Goal: Entertainment & Leisure: Browse casually

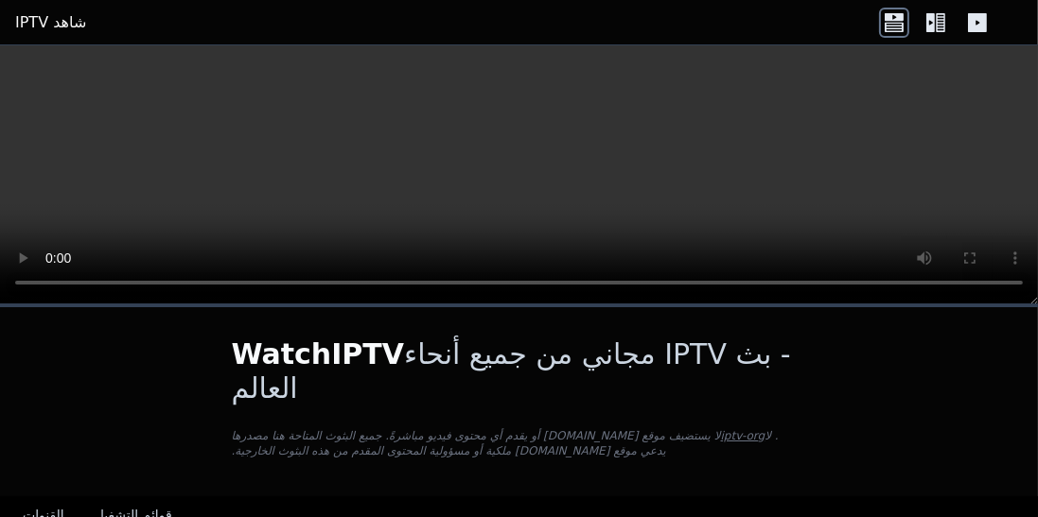
click at [939, 32] on icon at bounding box center [935, 23] width 30 height 30
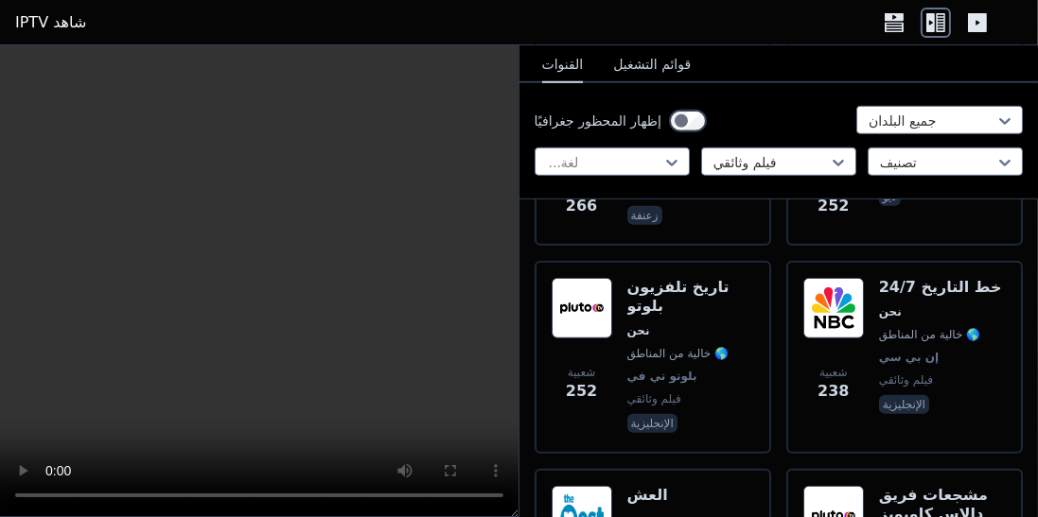
scroll to position [1347, 0]
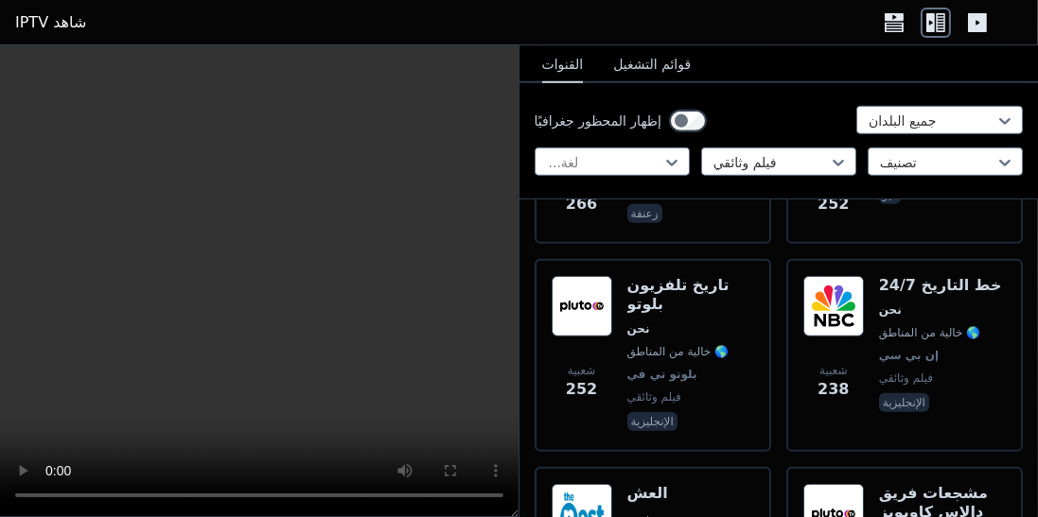
click at [661, 511] on span "نحن" at bounding box center [678, 518] width 102 height 15
click at [912, 484] on font "مشجعات فريق دالاس كاوبويز" at bounding box center [933, 502] width 109 height 37
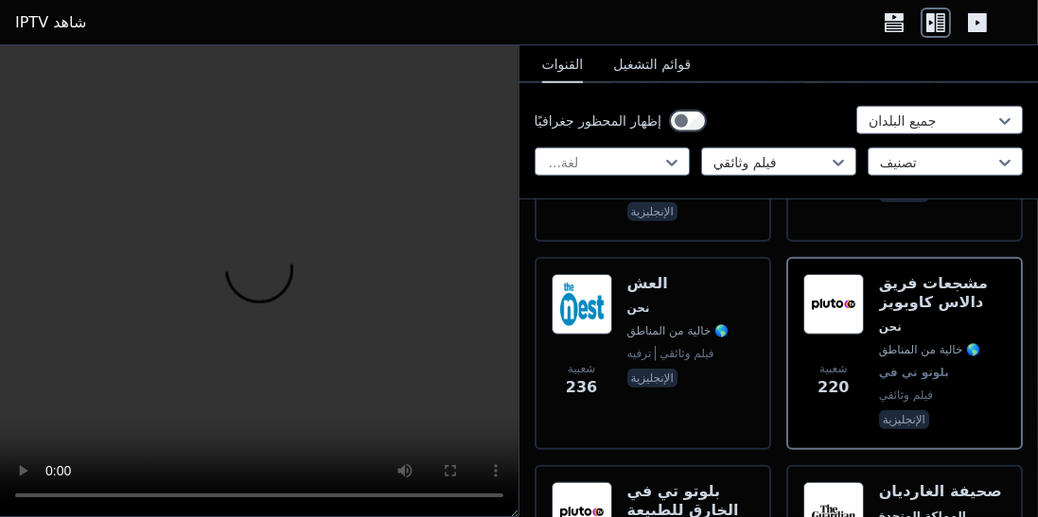
scroll to position [1552, 0]
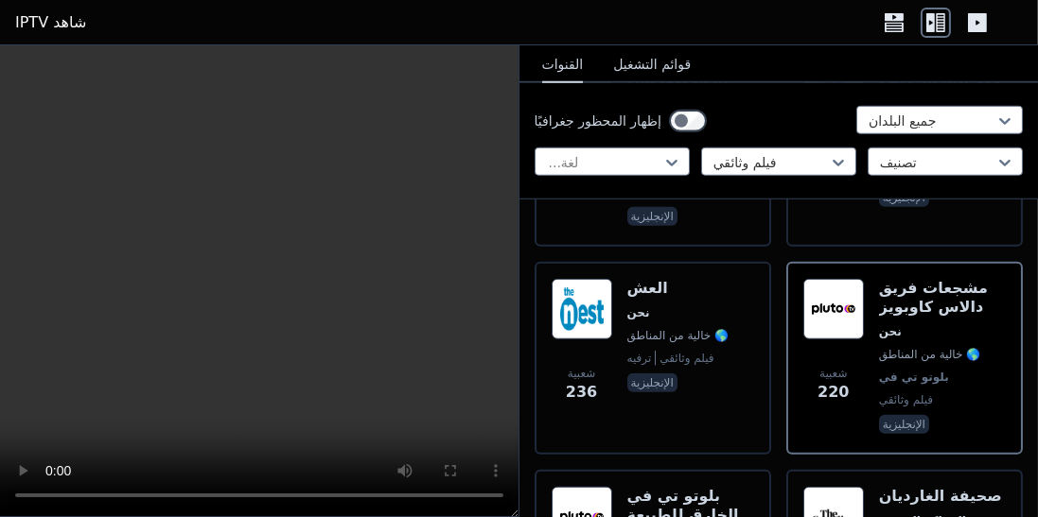
click at [666, 487] on font "بلوتو تي في الخارق للطبيعة" at bounding box center [683, 505] width 112 height 37
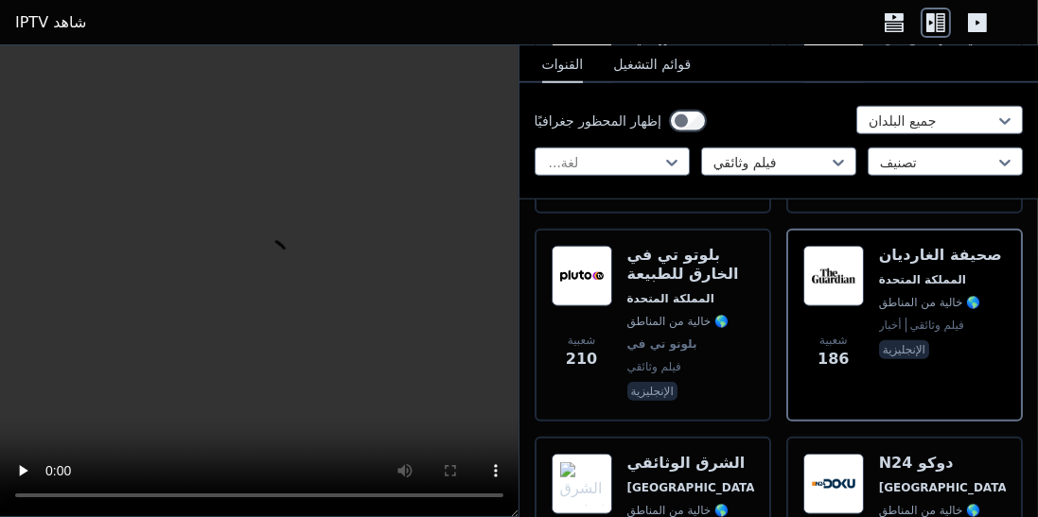
scroll to position [1795, 0]
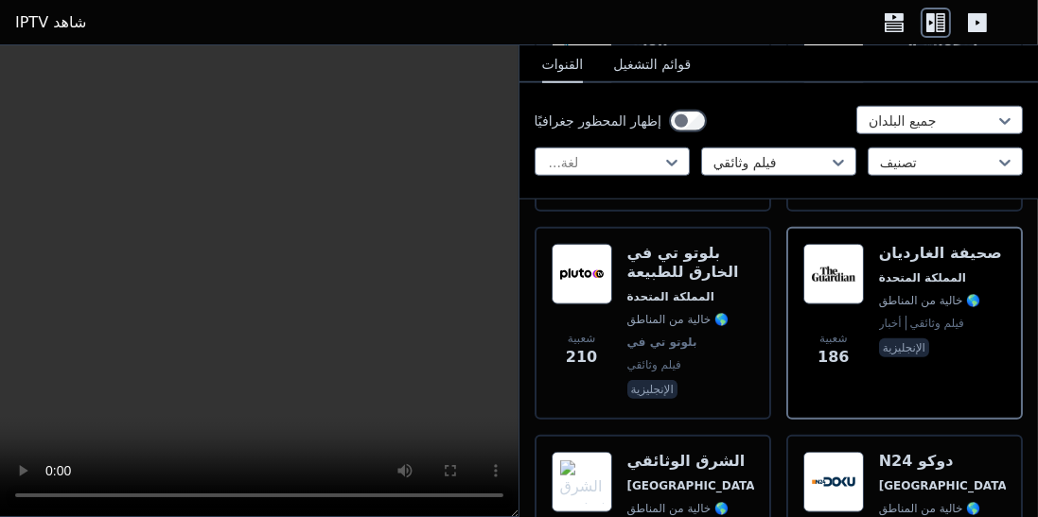
click at [669, 452] on div "الشرق الوثائقي [GEOGRAPHIC_DATA] 🌎 خالية من المناطق فيلم وثائقي آرا" at bounding box center [690, 520] width 127 height 136
click at [930, 454] on div "N24 دوكو ألمانيا 🌎 خالية من المناطق فيلم وثائقي ديو" at bounding box center [942, 520] width 127 height 136
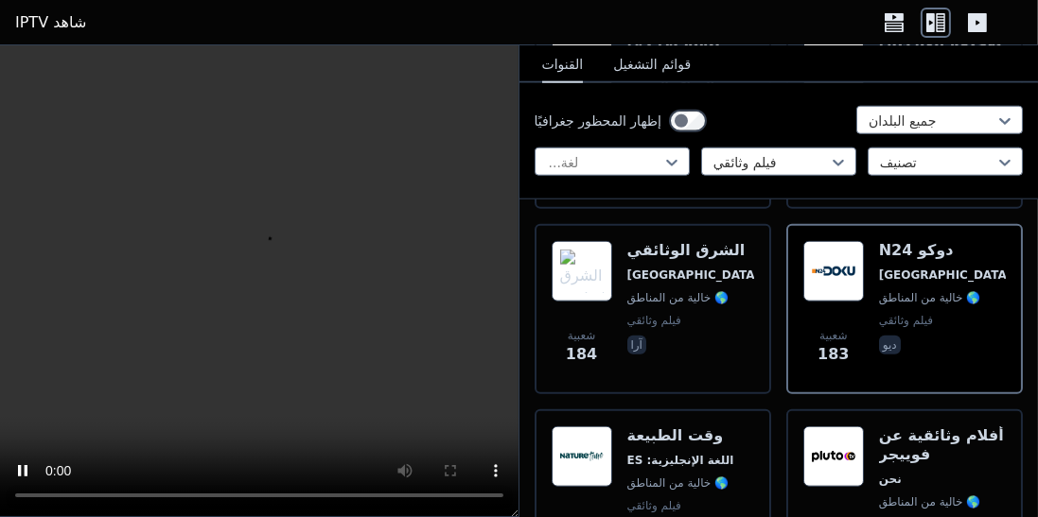
scroll to position [2014, 0]
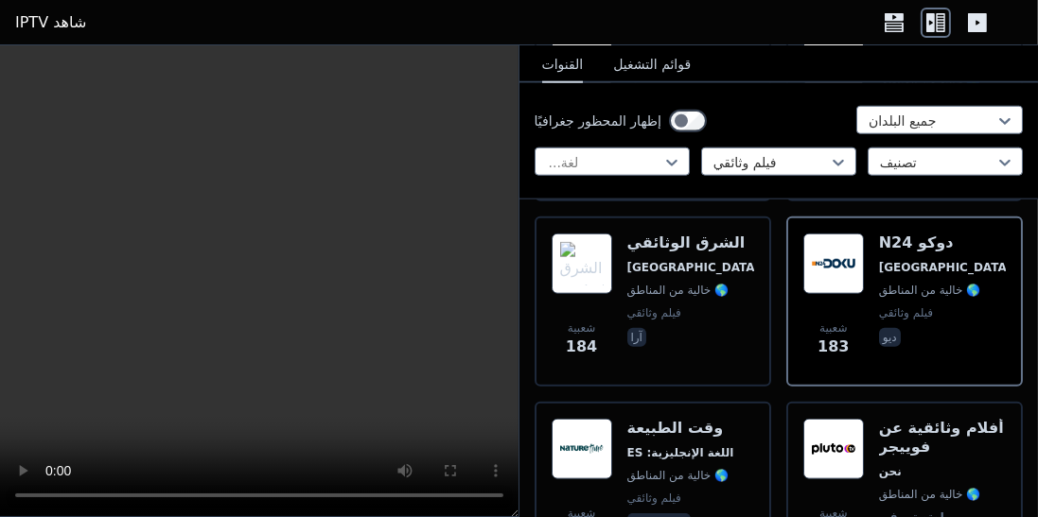
click at [674, 444] on div "وقت الطبيعة اللغة الإنجليزية: ES 🌎 خالية من المناطق فيلم وثائقي منتجع صحي" at bounding box center [680, 498] width 107 height 159
click at [947, 464] on span "نحن" at bounding box center [942, 471] width 127 height 15
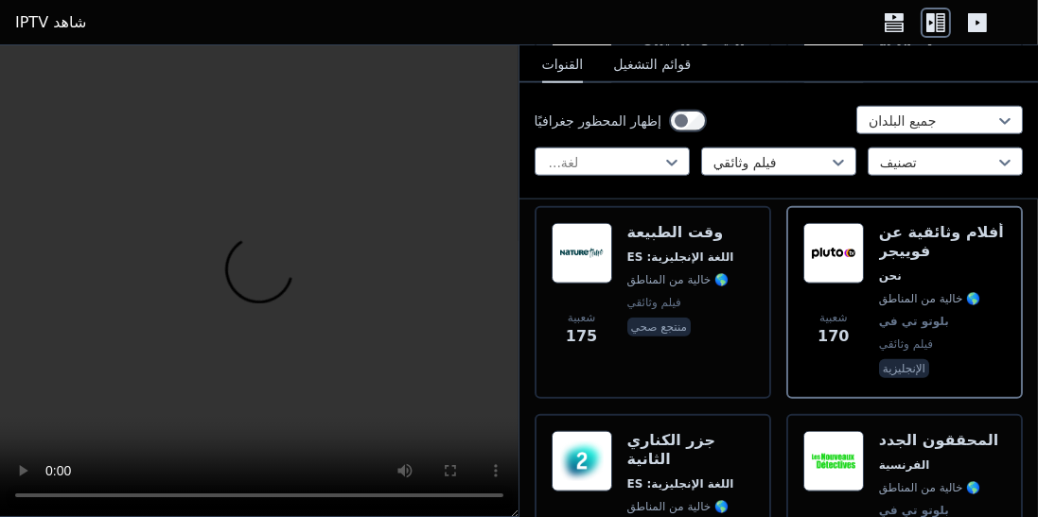
scroll to position [2214, 0]
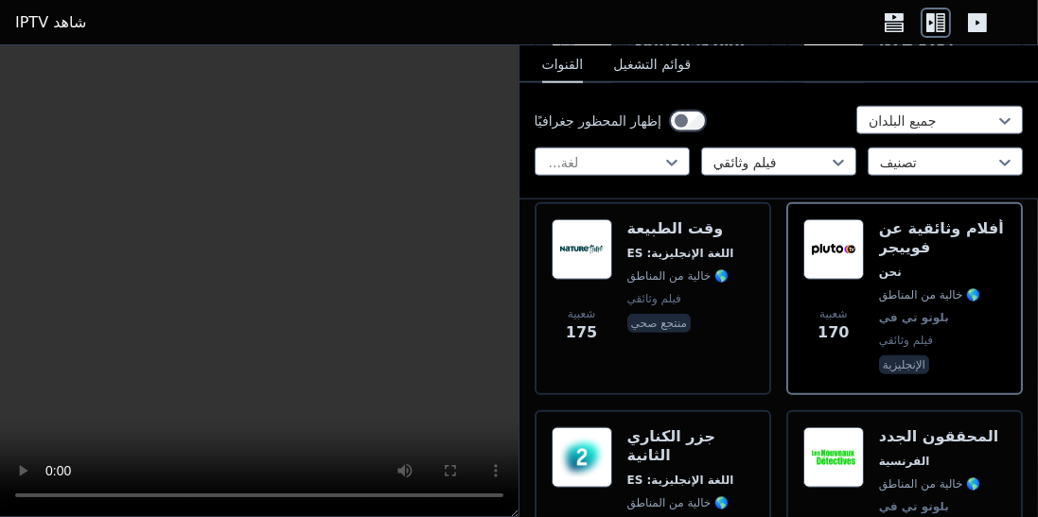
click at [691, 429] on div "جزر الكناري الثانية اللغة الإنجليزية: ES 🌎 خالية من المناطق تي في إي فيلم وثائق…" at bounding box center [690, 507] width 127 height 159
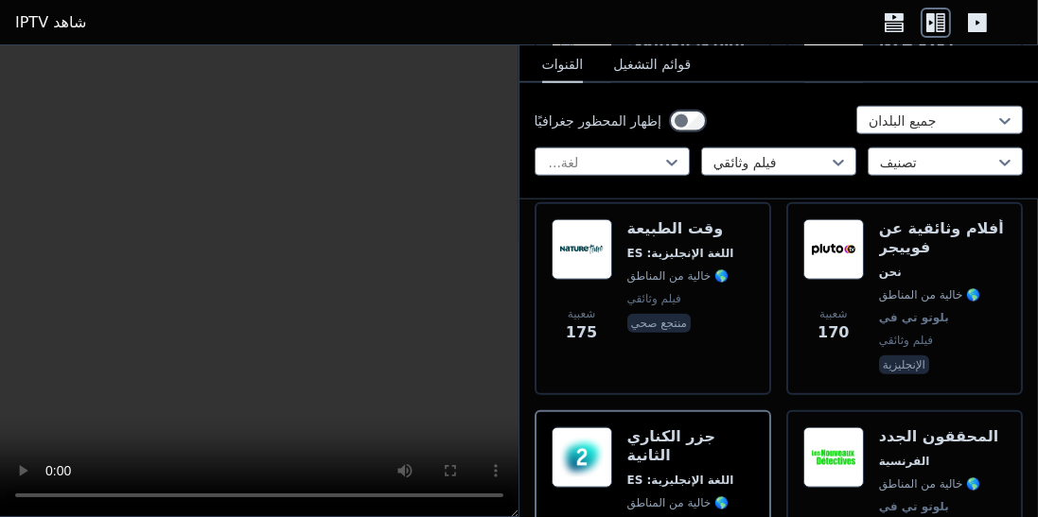
click at [929, 429] on div "المحققون الجدد الفرنسية 🌎 خالية من المناطق بلوتو تي في فيلم وثائقي فرا" at bounding box center [939, 507] width 120 height 159
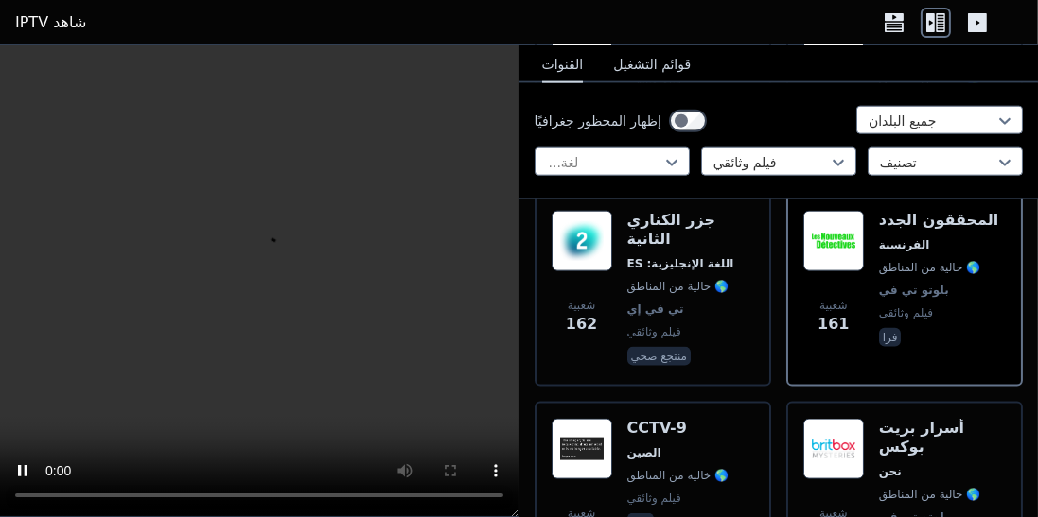
scroll to position [2433, 0]
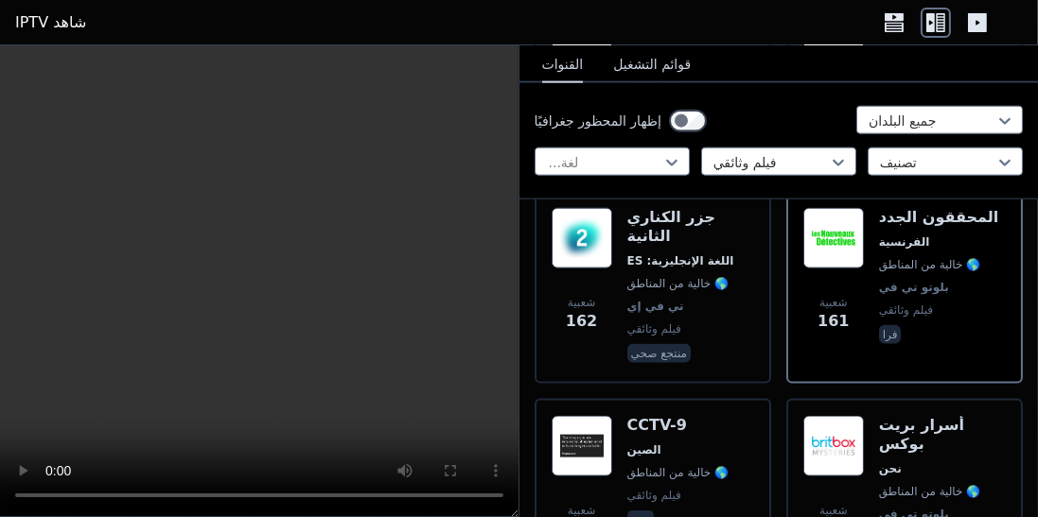
click at [675, 466] on font "🌎 خالية من المناطق" at bounding box center [678, 472] width 102 height 13
click at [934, 485] on font "🌎 خالية من المناطق" at bounding box center [930, 491] width 102 height 13
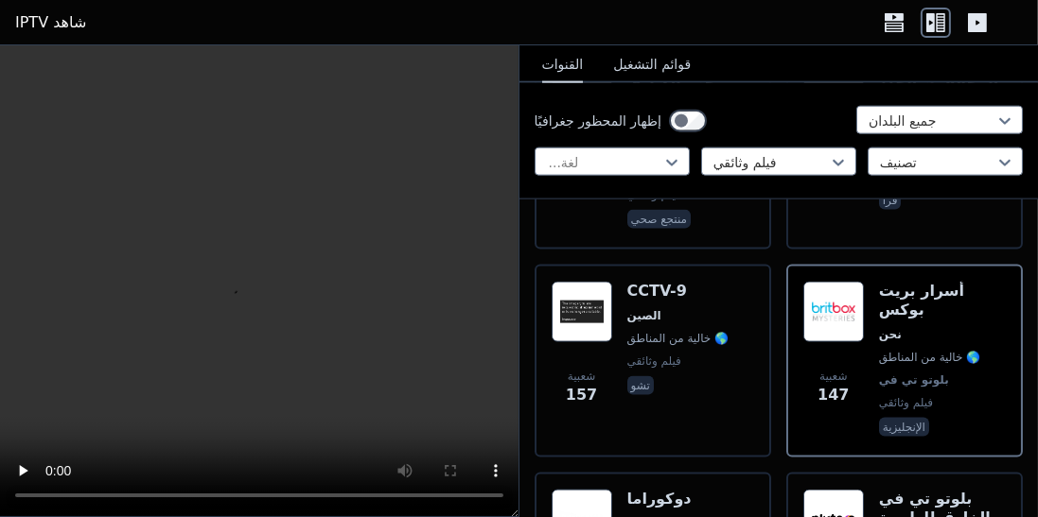
scroll to position [2595, 0]
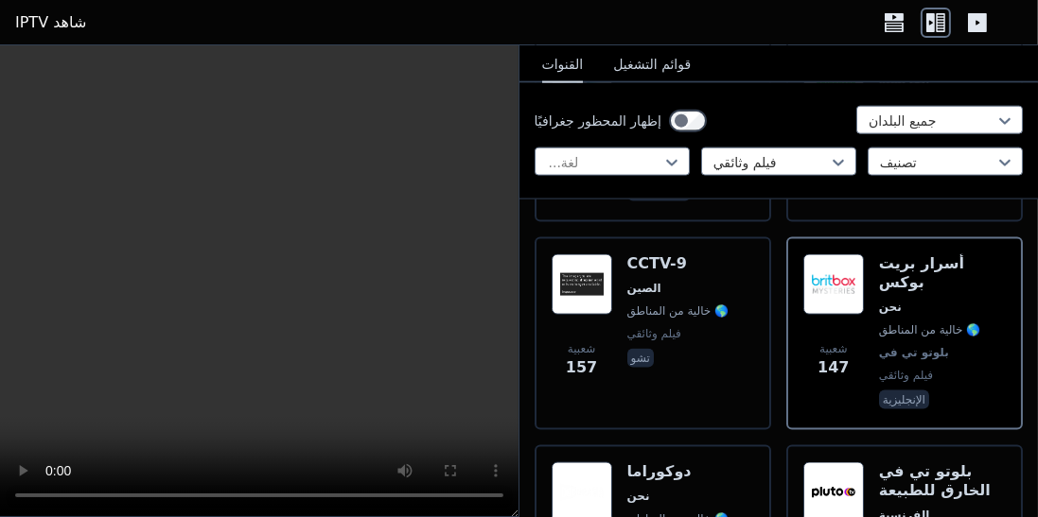
click at [683, 513] on font "🌎 خالية من المناطق" at bounding box center [678, 519] width 102 height 13
click at [936, 508] on span "الفرنسية" at bounding box center [942, 515] width 127 height 15
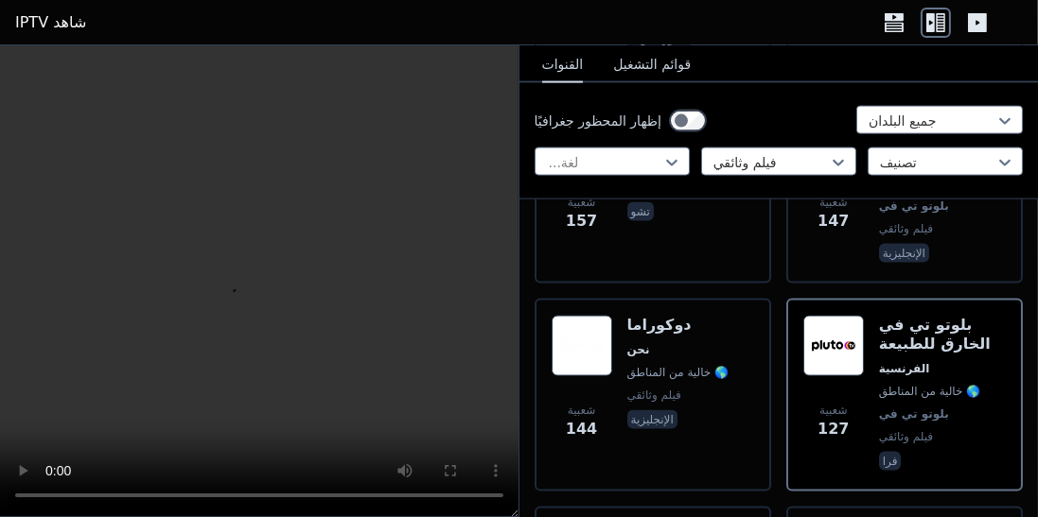
scroll to position [2763, 0]
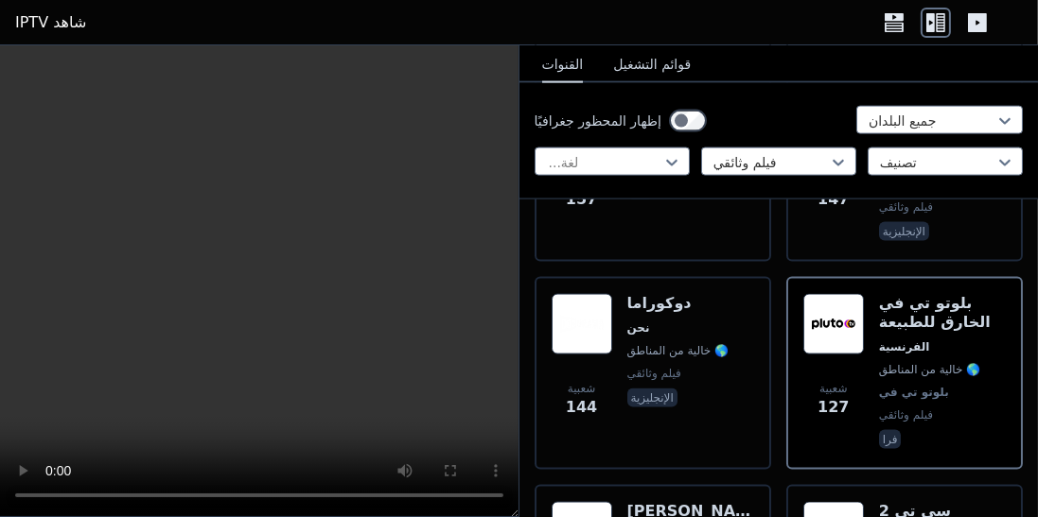
click at [666, 502] on font "[PERSON_NAME] وايلد" at bounding box center [697, 520] width 141 height 37
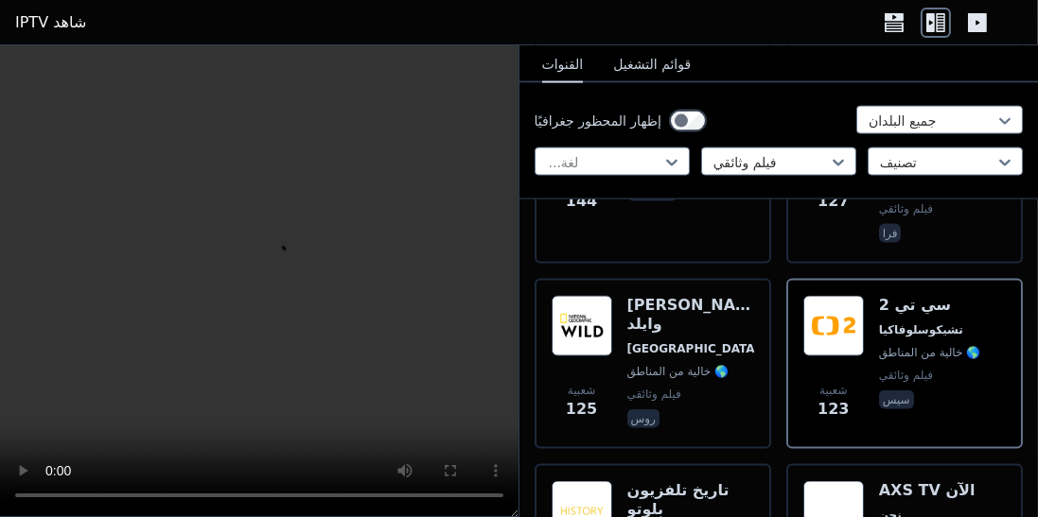
scroll to position [2973, 0]
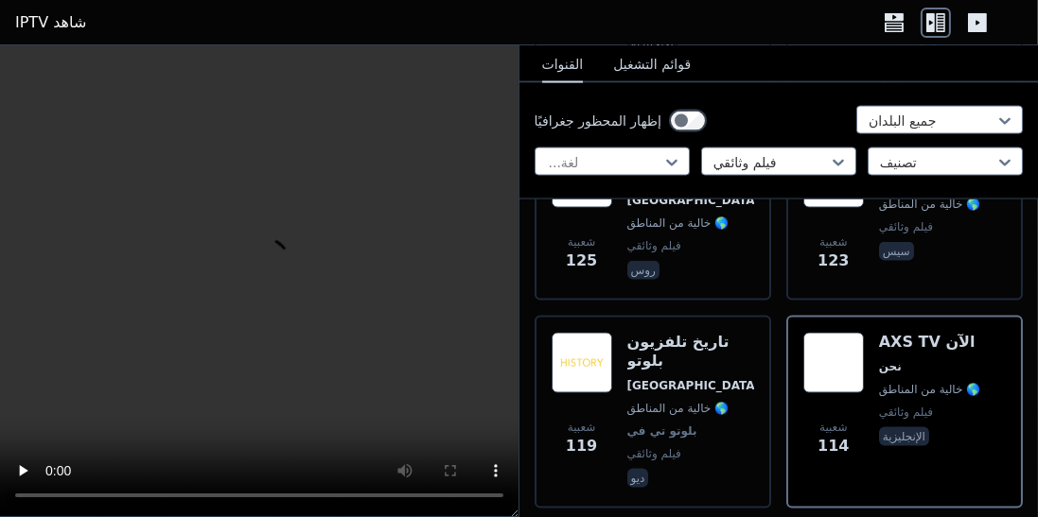
scroll to position [3123, 0]
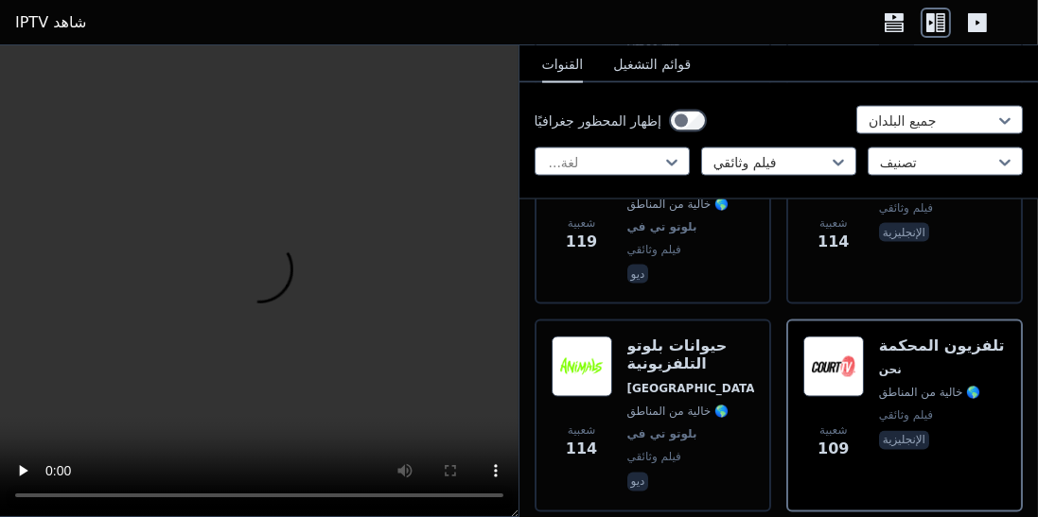
scroll to position [3334, 0]
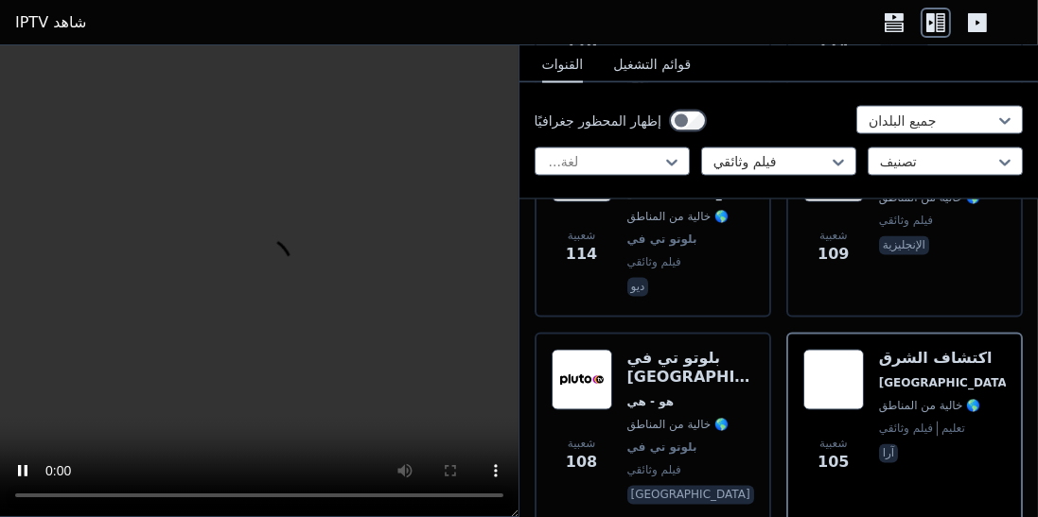
scroll to position [3531, 0]
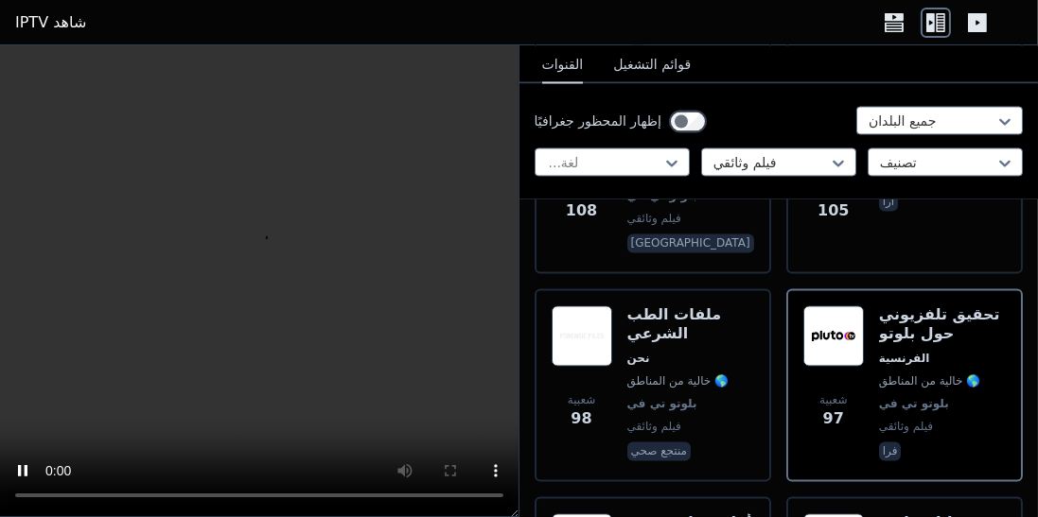
scroll to position [3774, 0]
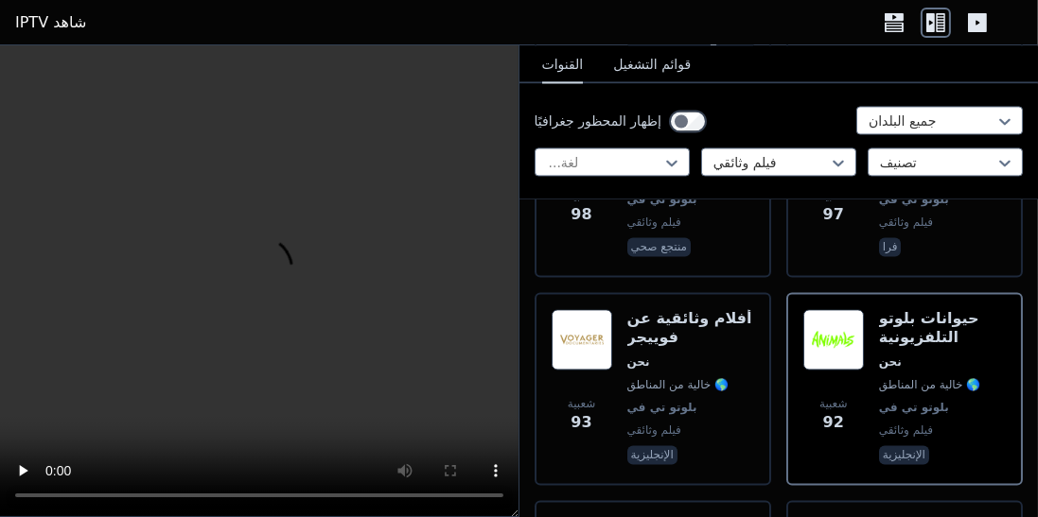
scroll to position [3998, 0]
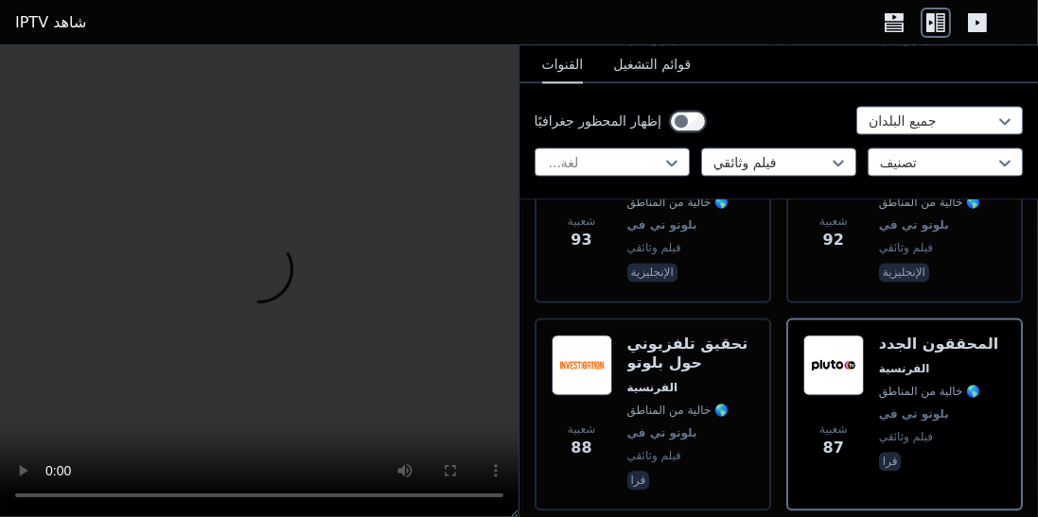
scroll to position [4166, 0]
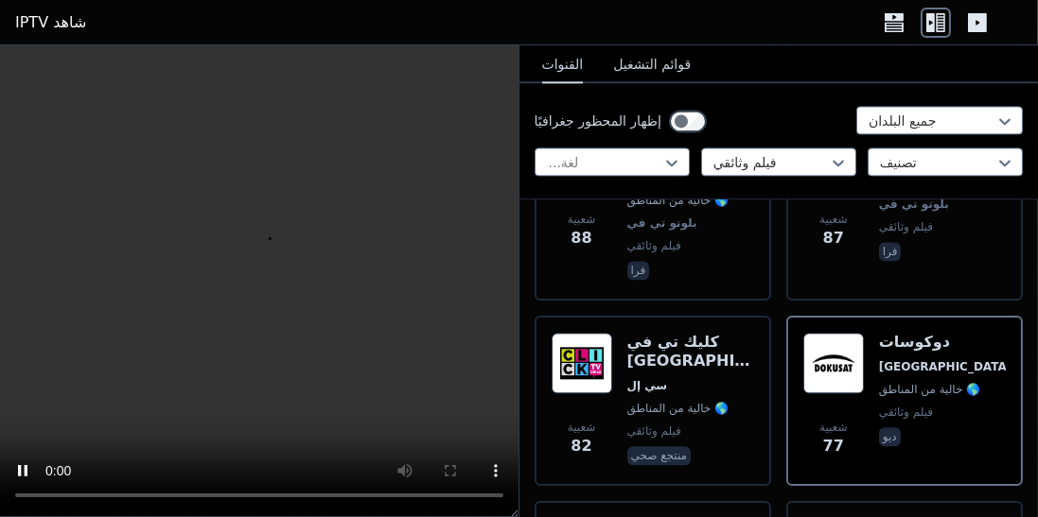
scroll to position [4367, 0]
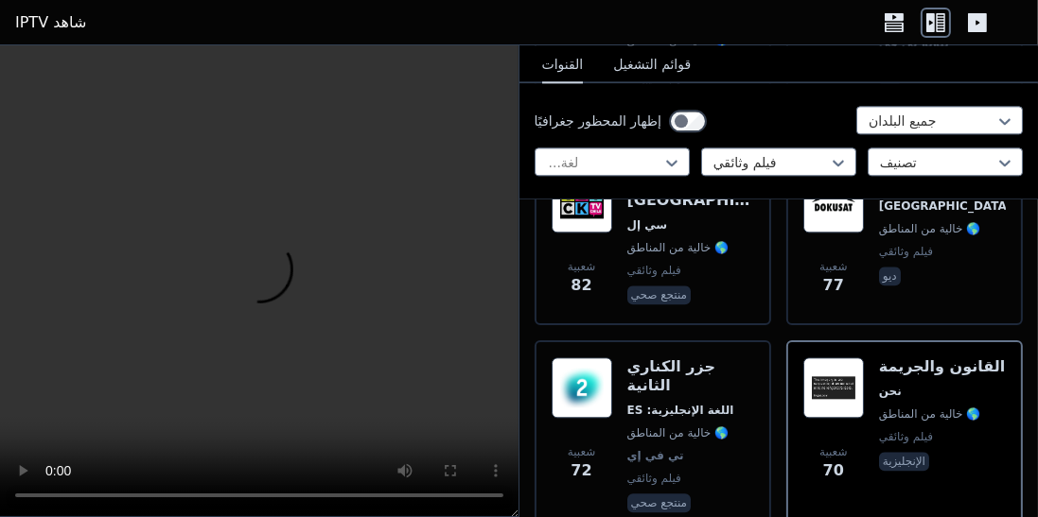
scroll to position [4535, 0]
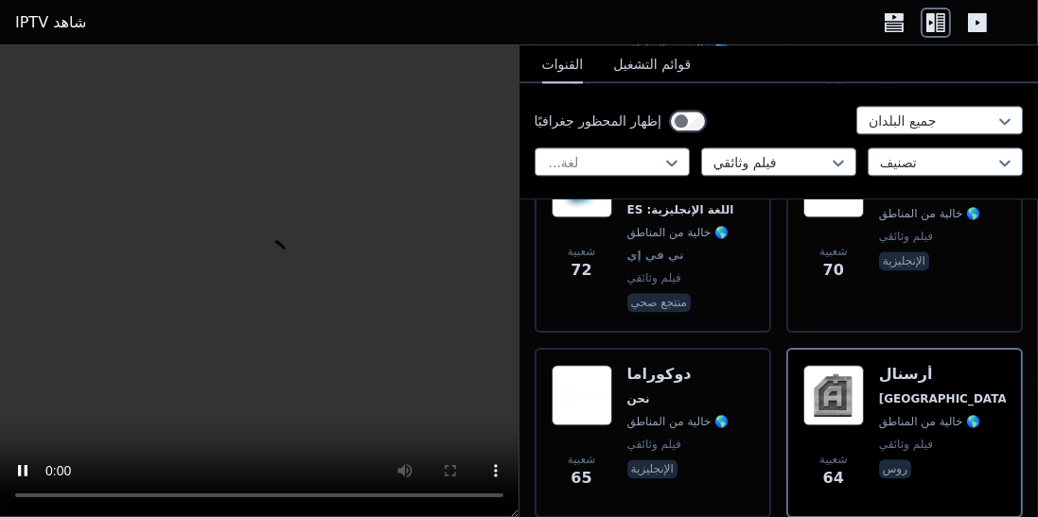
scroll to position [4746, 0]
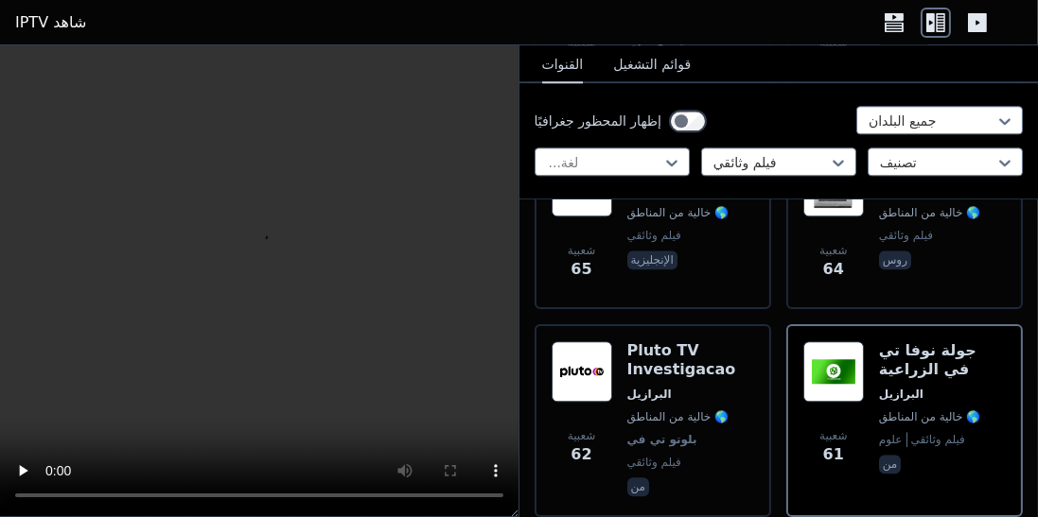
scroll to position [4939, 0]
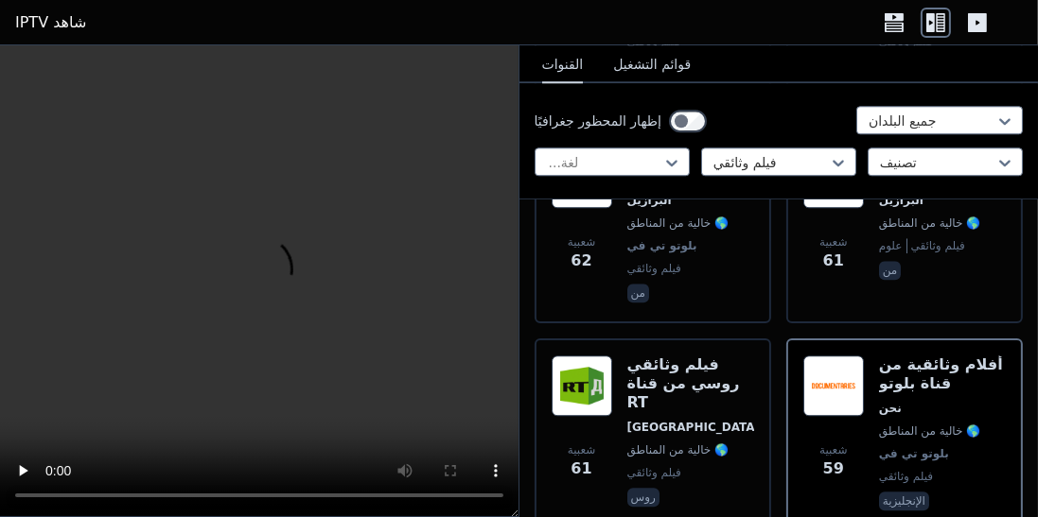
scroll to position [5133, 0]
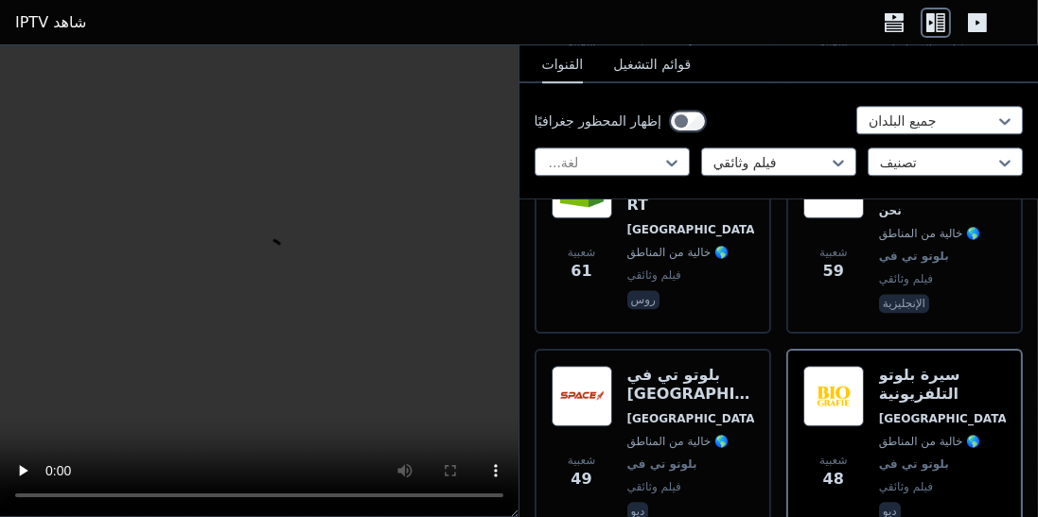
scroll to position [5347, 0]
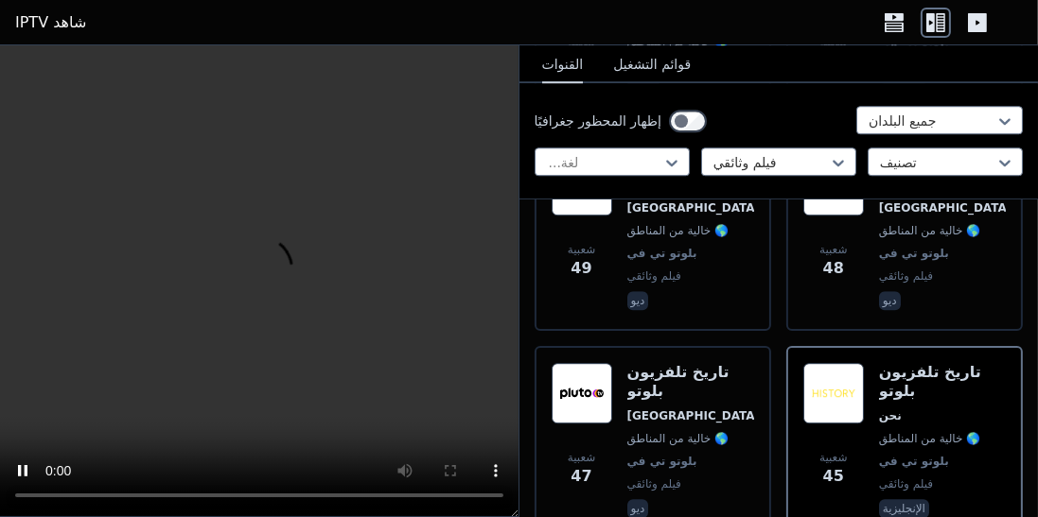
scroll to position [5551, 0]
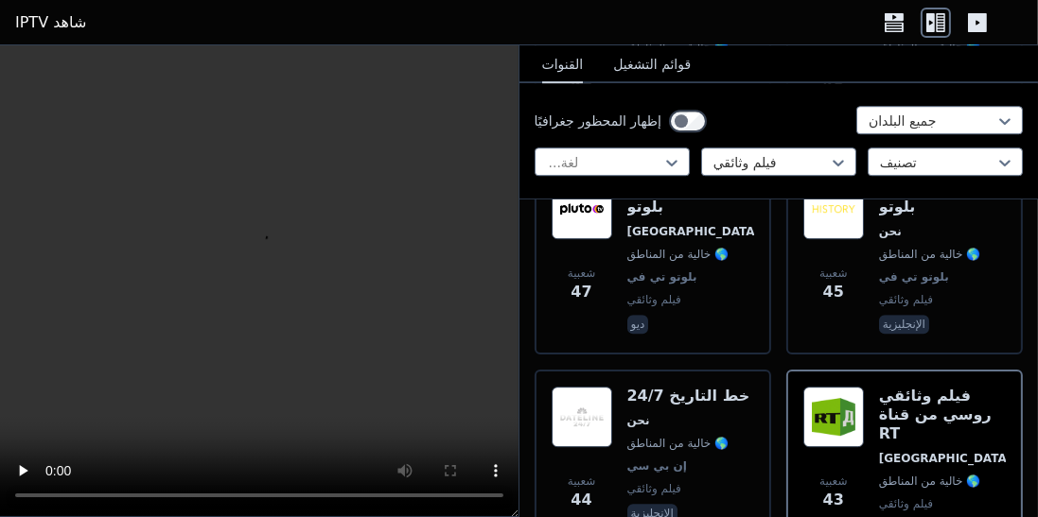
scroll to position [5729, 0]
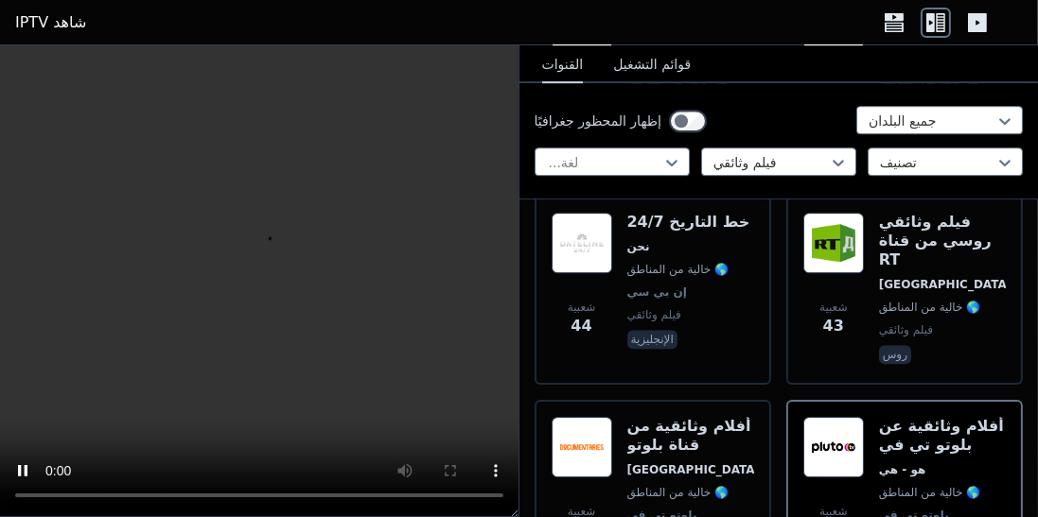
scroll to position [5926, 0]
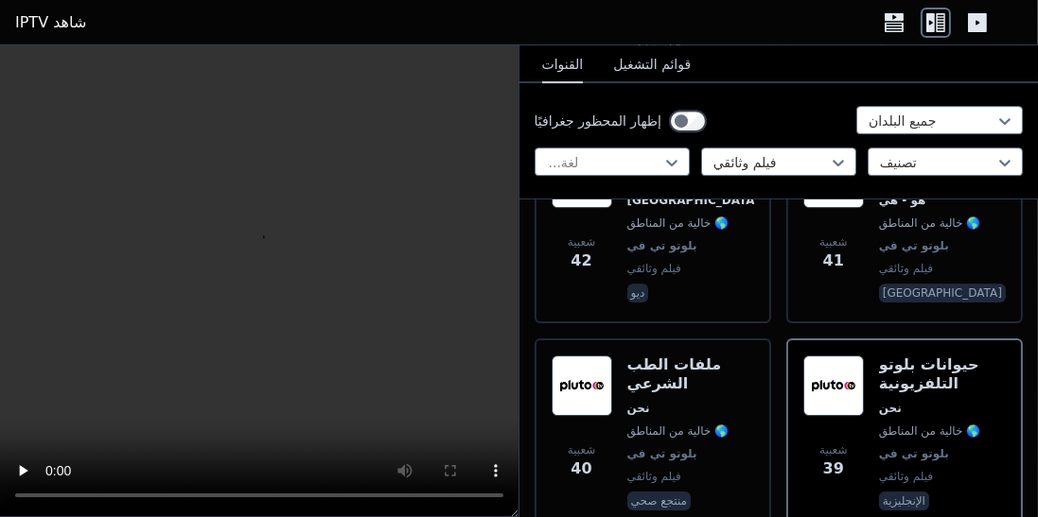
scroll to position [6171, 0]
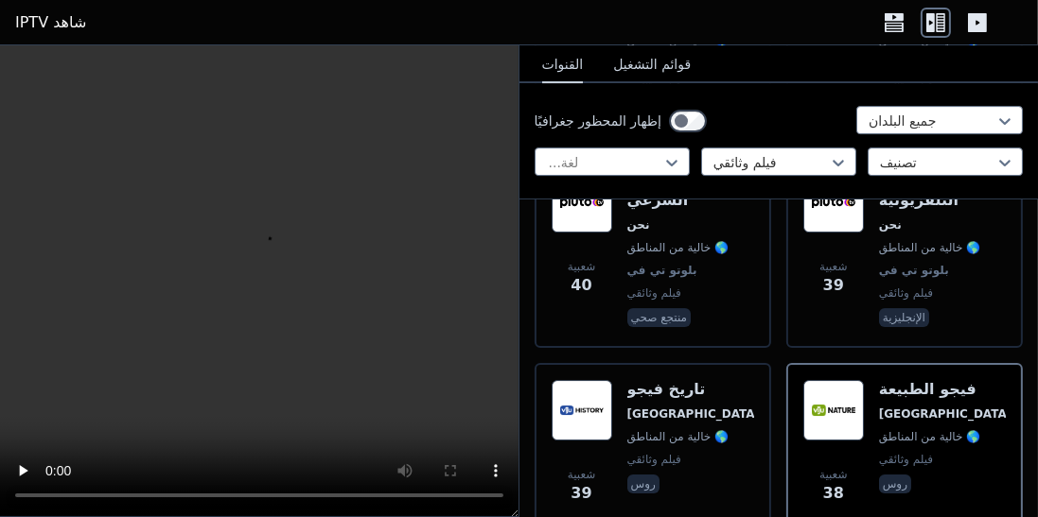
scroll to position [6357, 0]
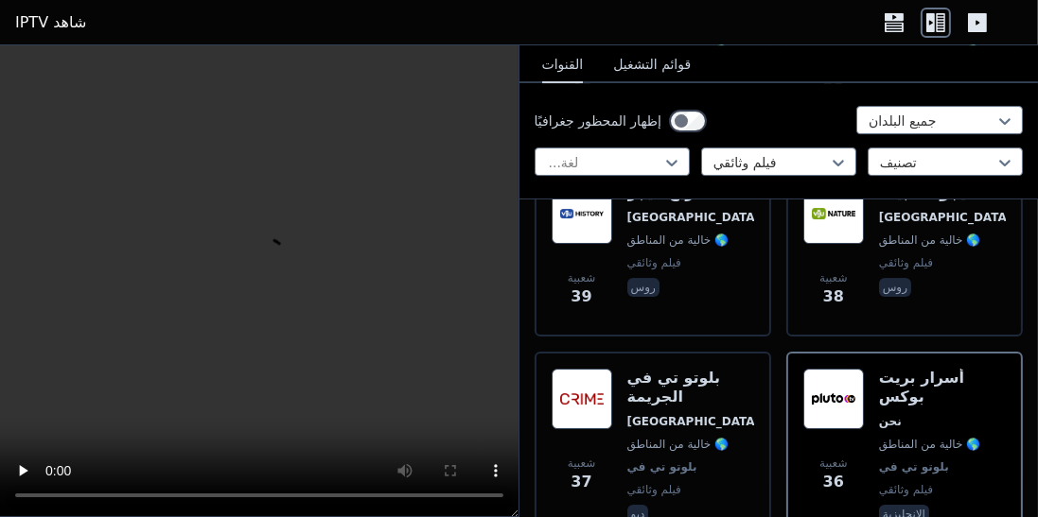
scroll to position [6551, 0]
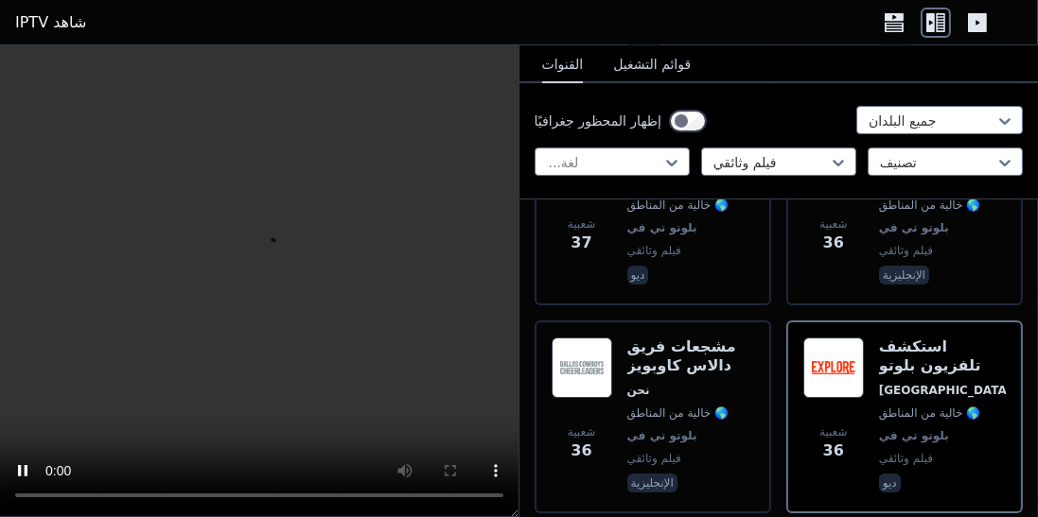
scroll to position [6788, 0]
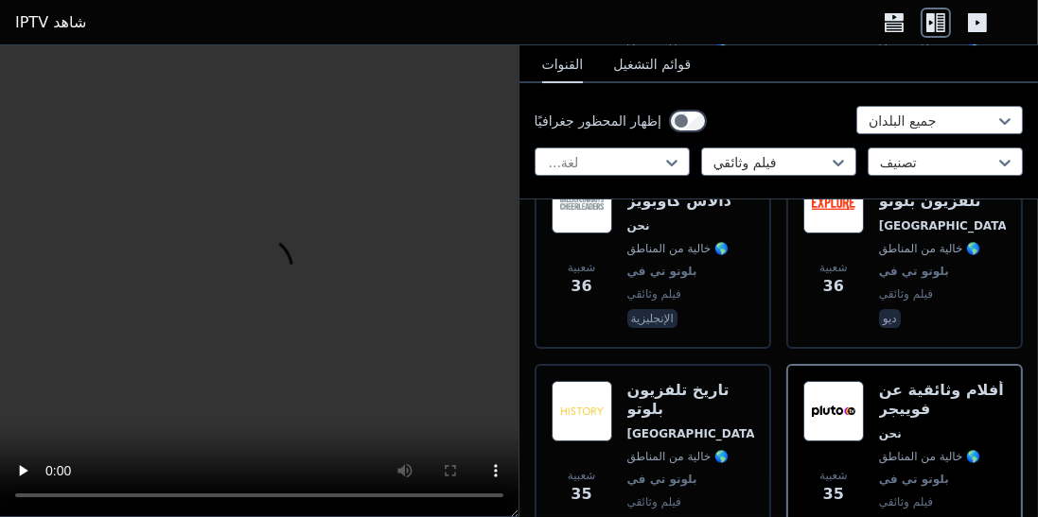
scroll to position [6957, 0]
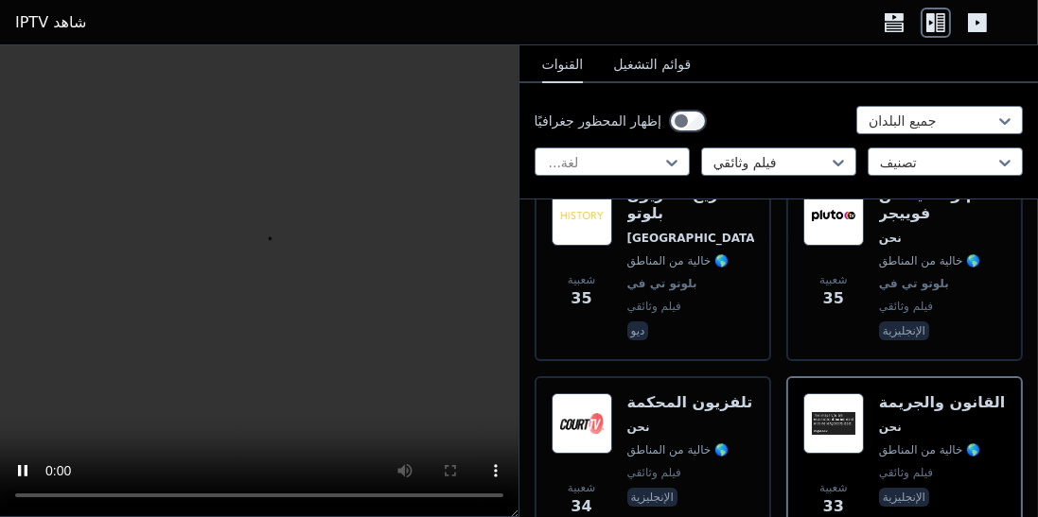
scroll to position [7172, 0]
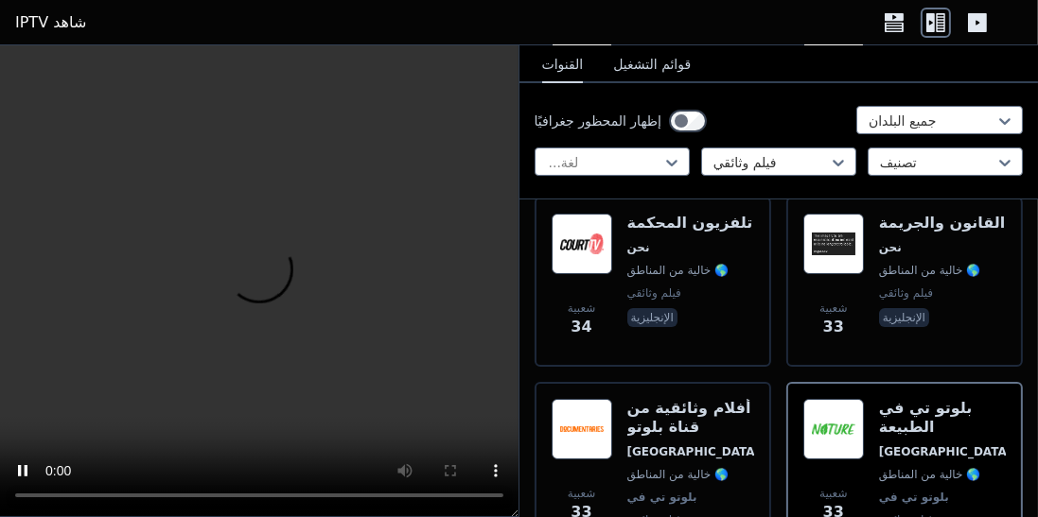
scroll to position [7328, 0]
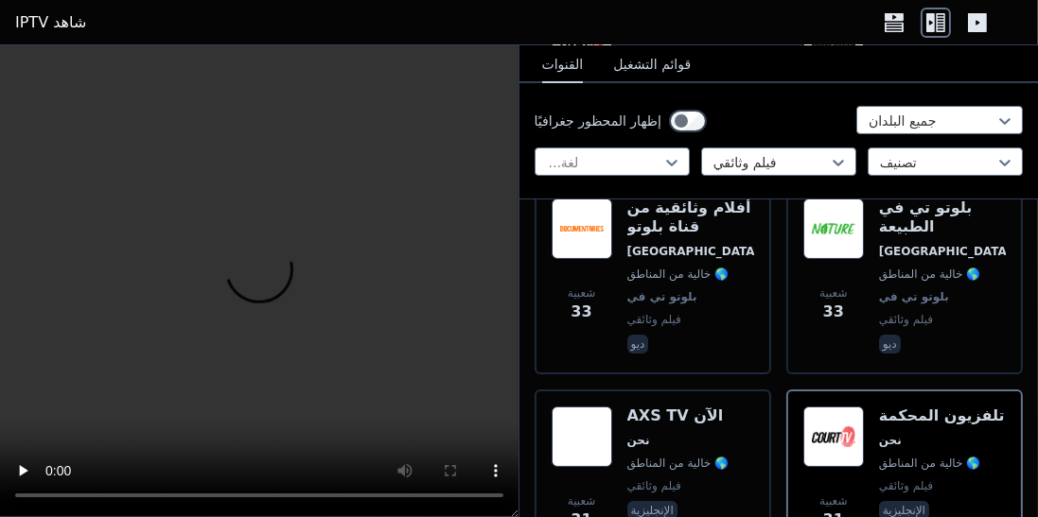
scroll to position [7543, 0]
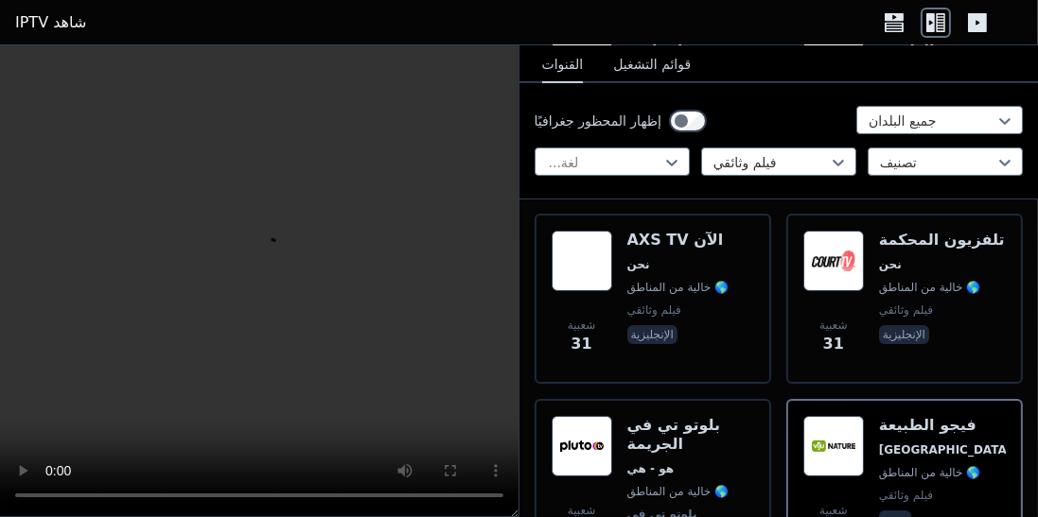
scroll to position [7706, 0]
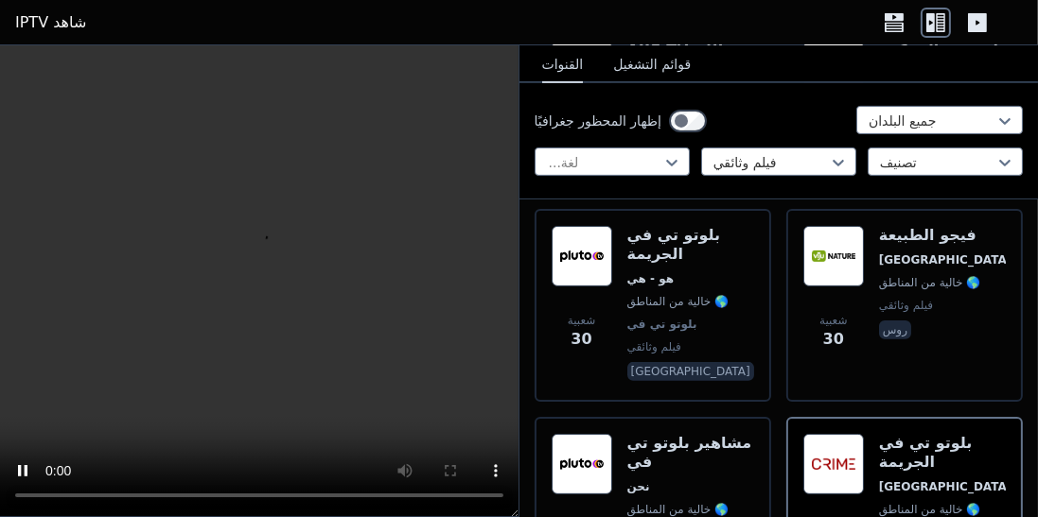
scroll to position [7897, 0]
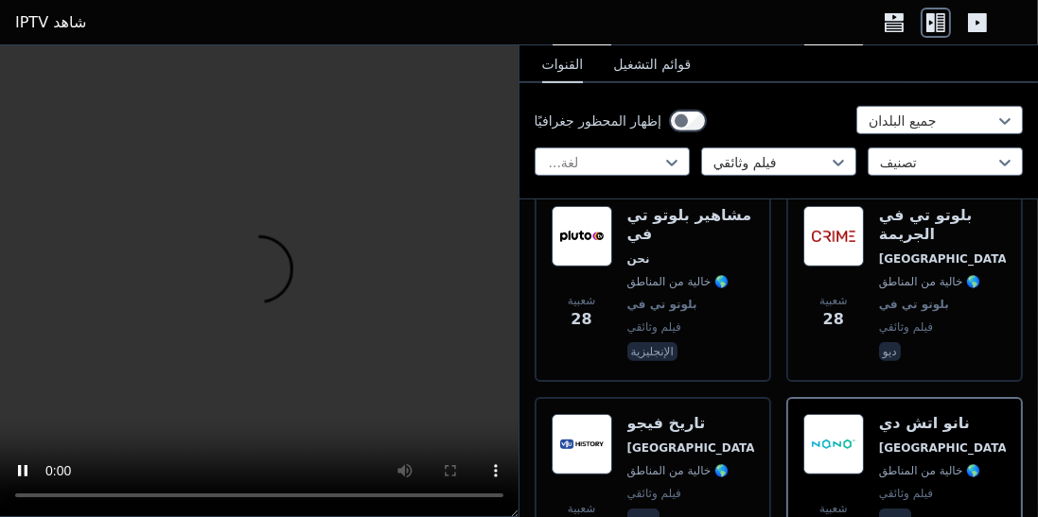
scroll to position [8125, 0]
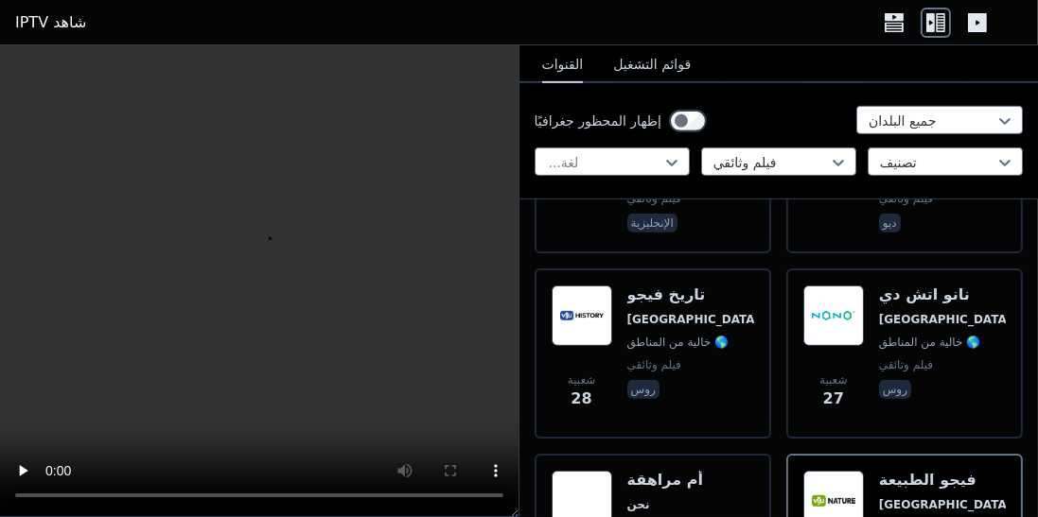
scroll to position [8256, 0]
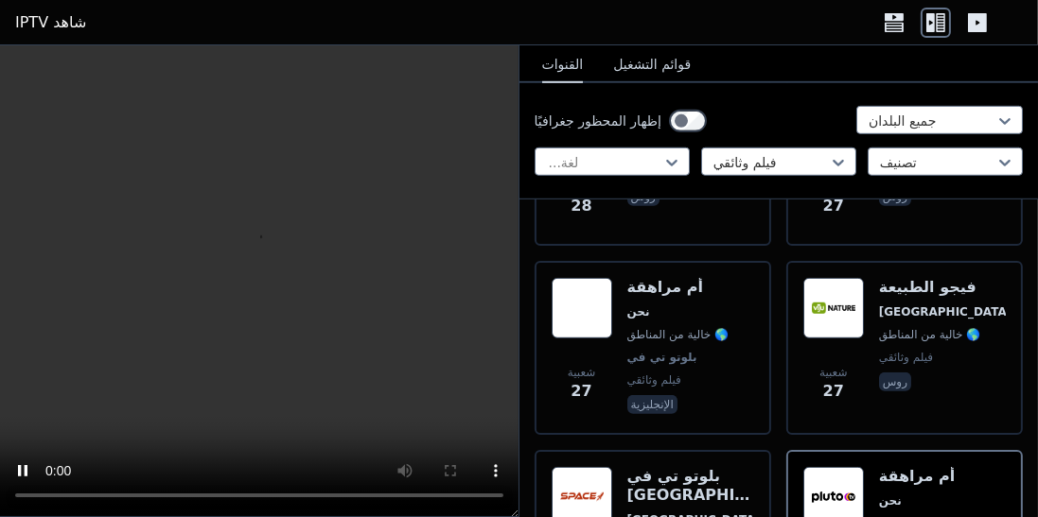
scroll to position [8465, 0]
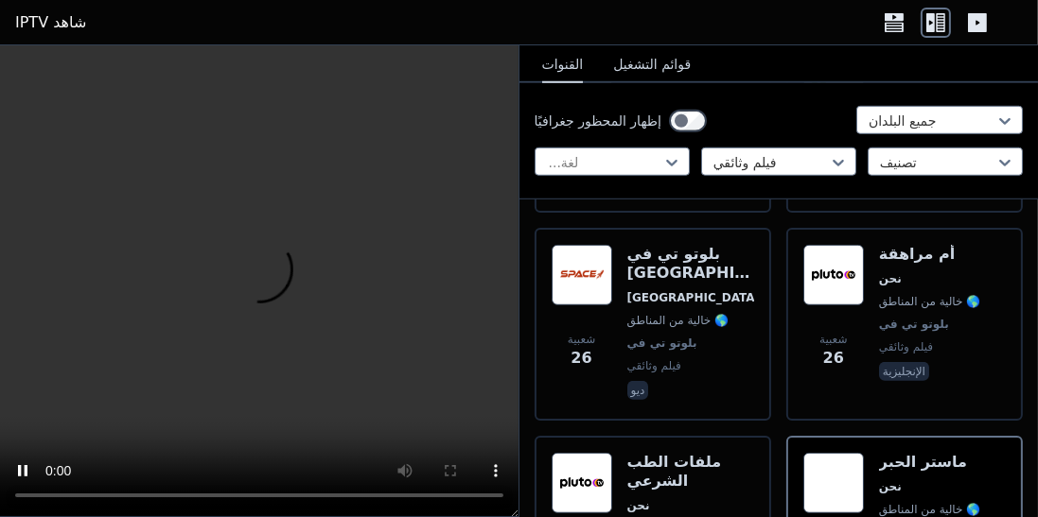
scroll to position [8671, 0]
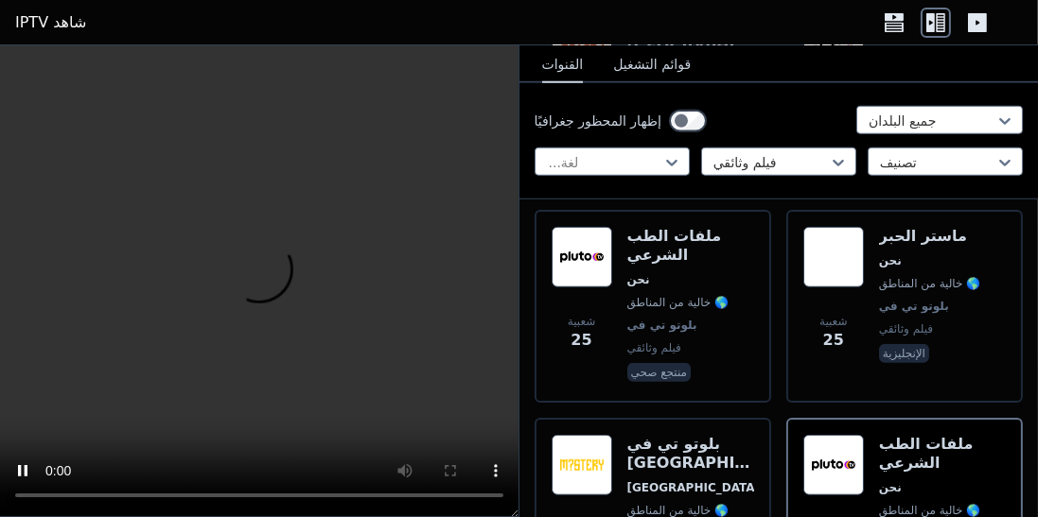
scroll to position [8903, 0]
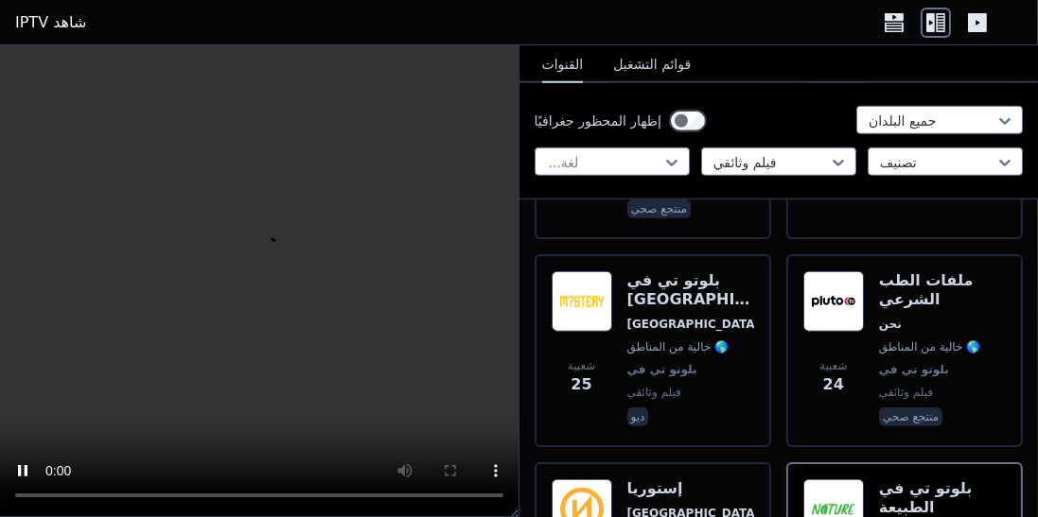
scroll to position [9060, 0]
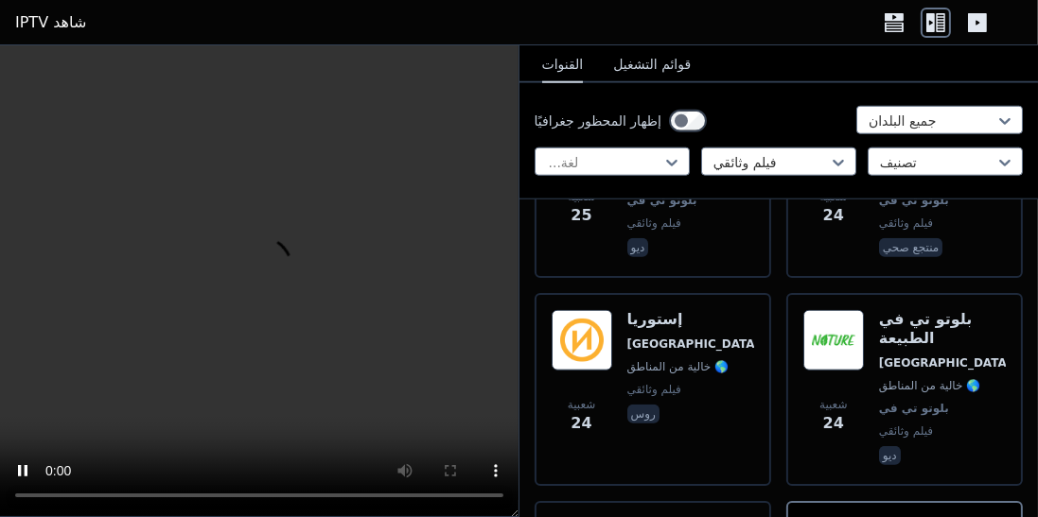
scroll to position [9226, 0]
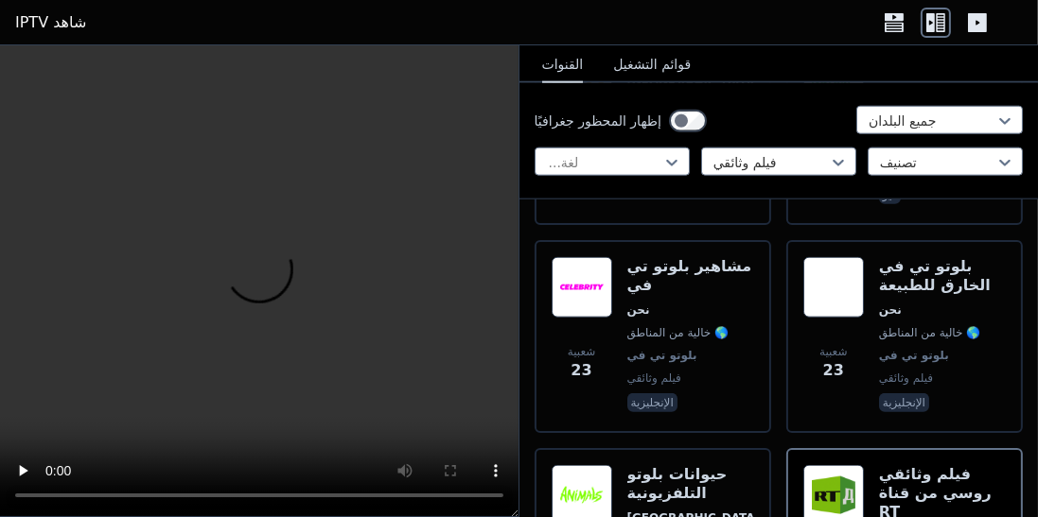
scroll to position [9506, 0]
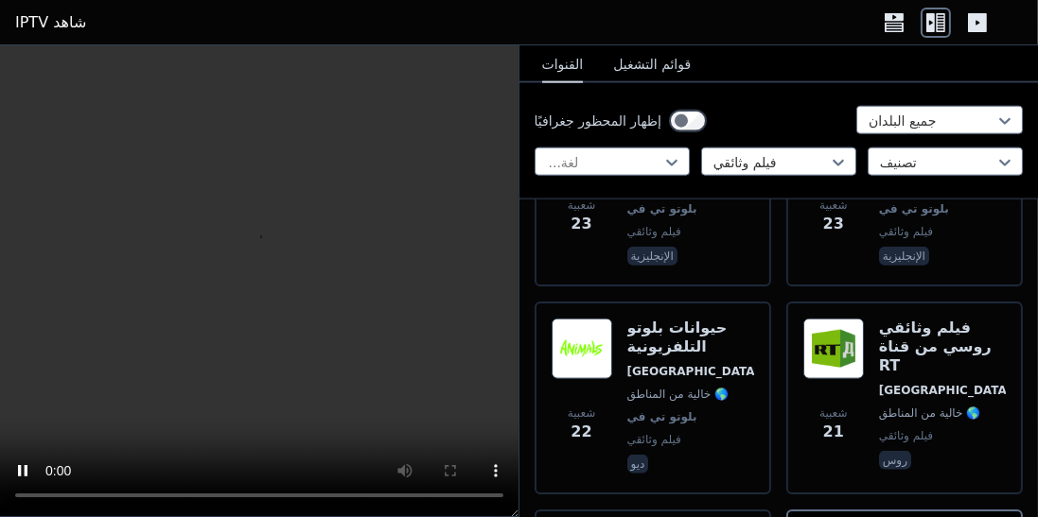
scroll to position [9638, 0]
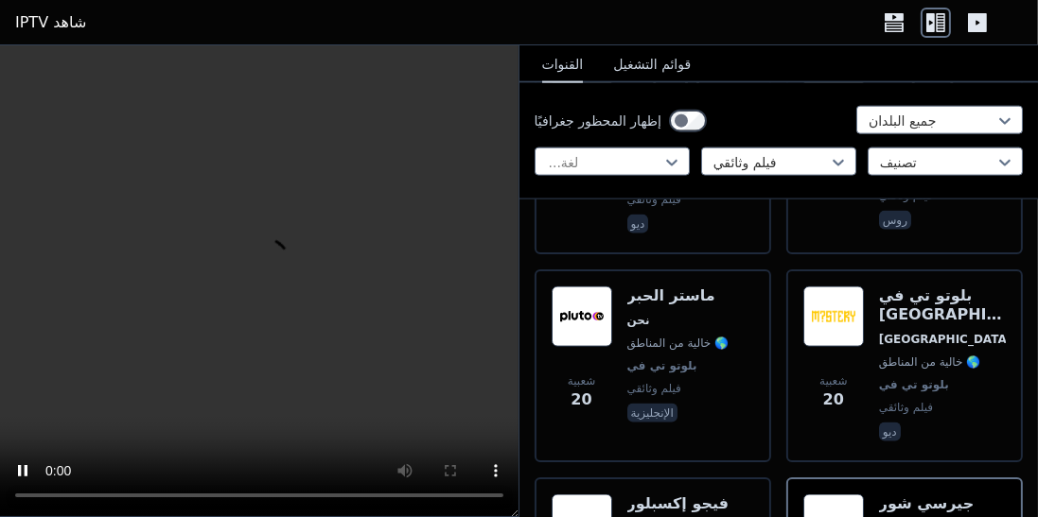
scroll to position [9881, 0]
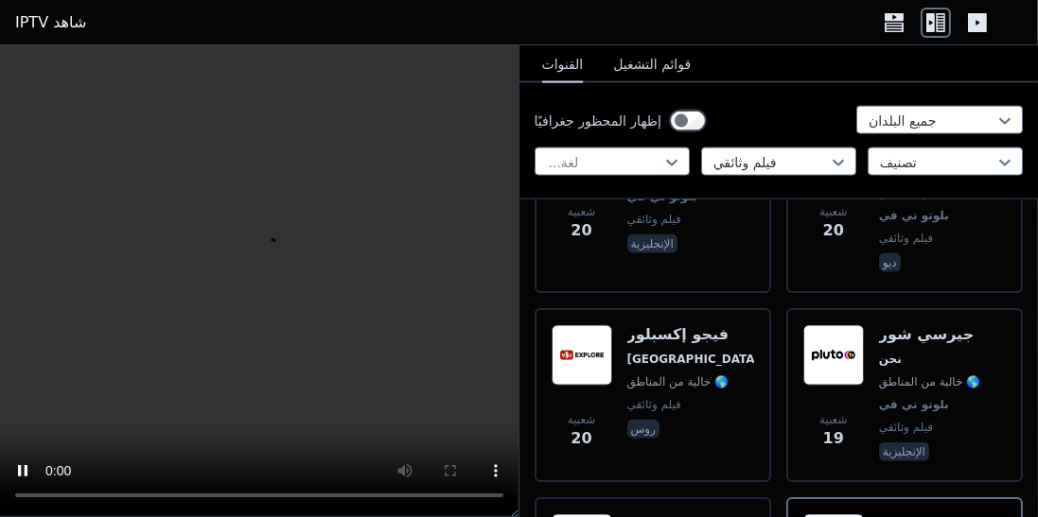
scroll to position [10051, 0]
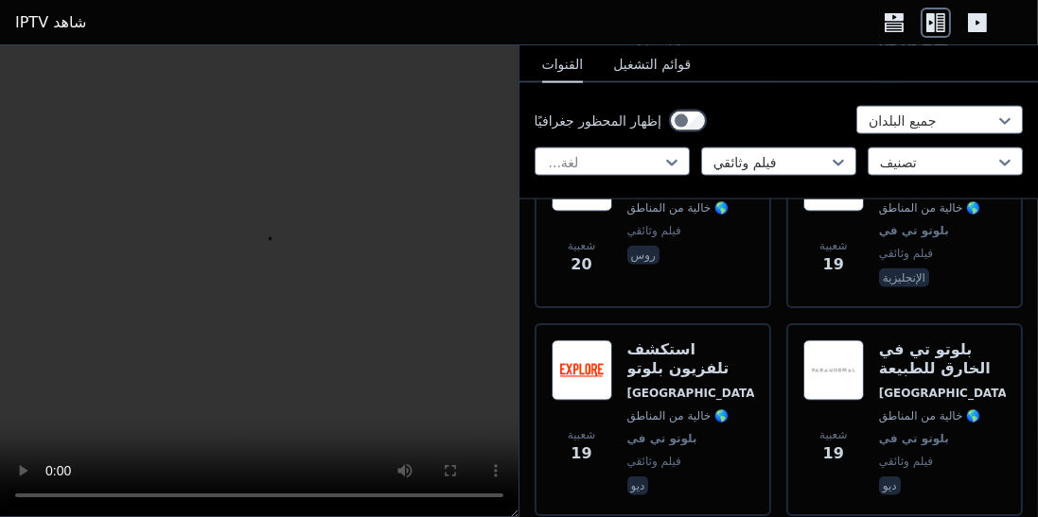
scroll to position [10220, 0]
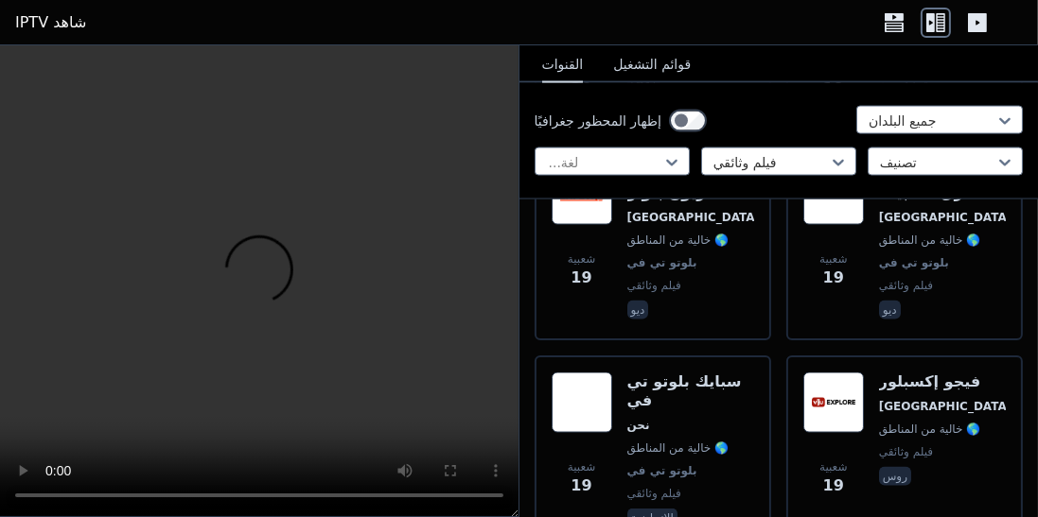
scroll to position [10419, 0]
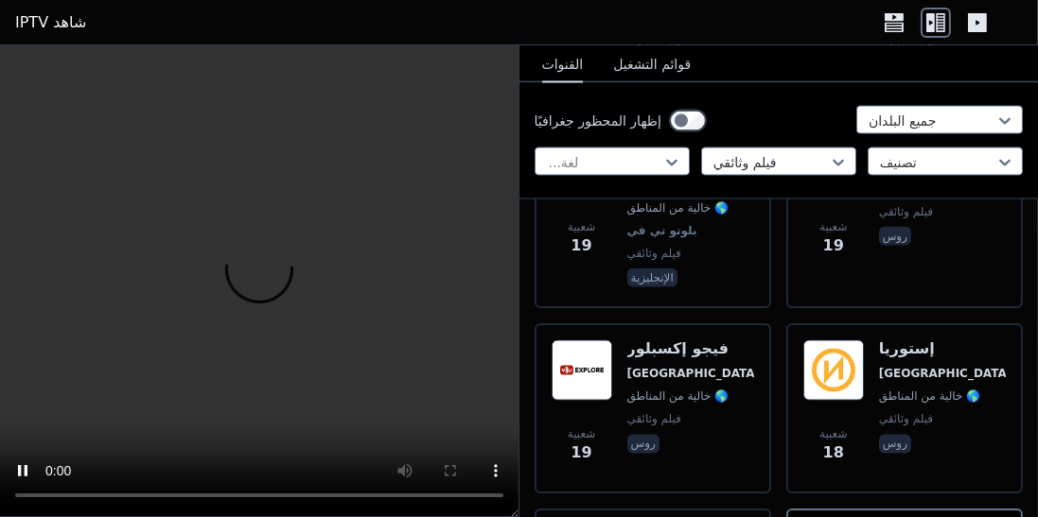
scroll to position [10636, 0]
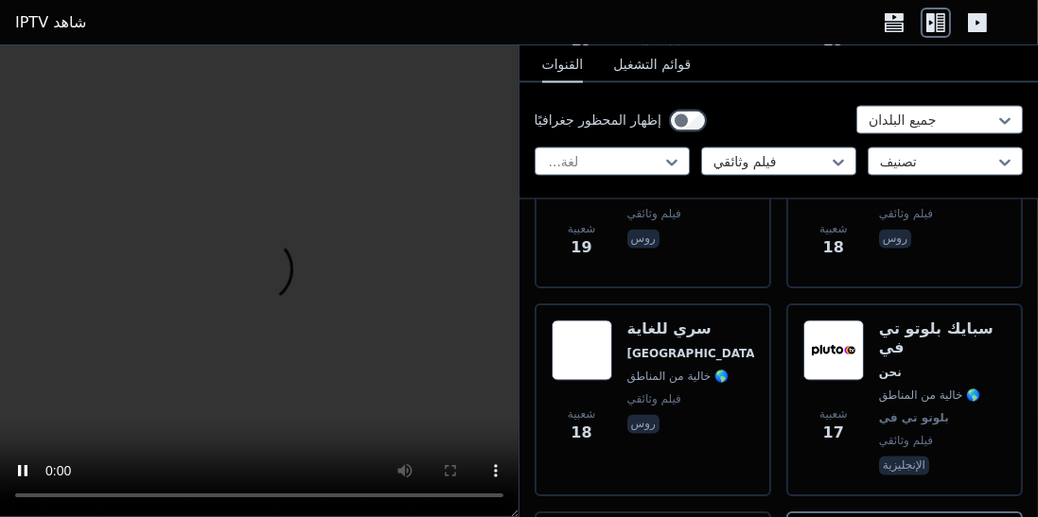
scroll to position [10839, 0]
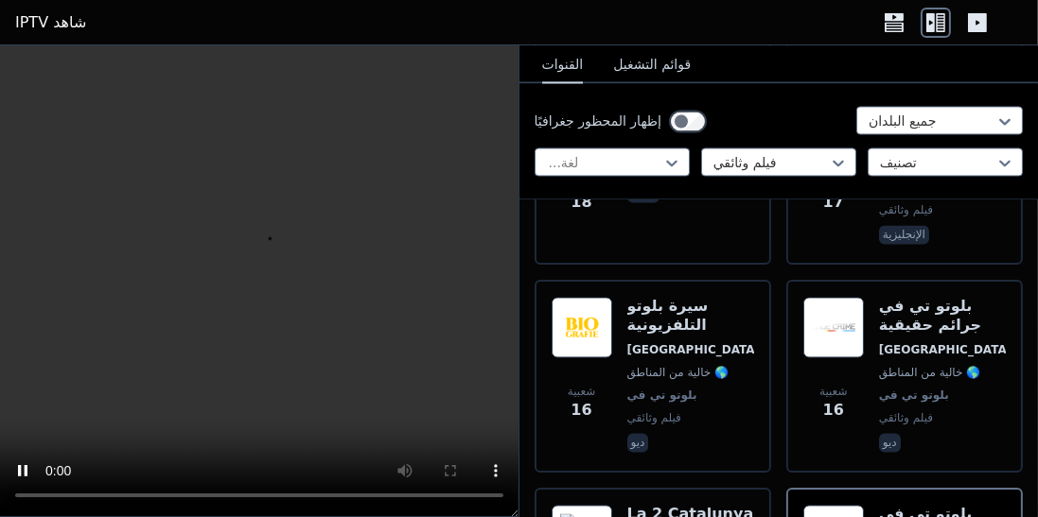
scroll to position [11076, 0]
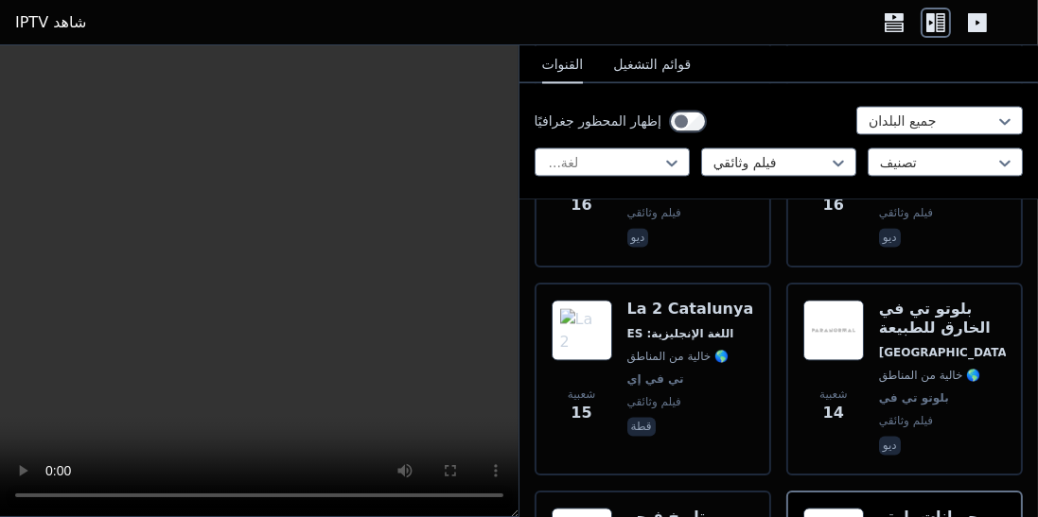
scroll to position [11276, 0]
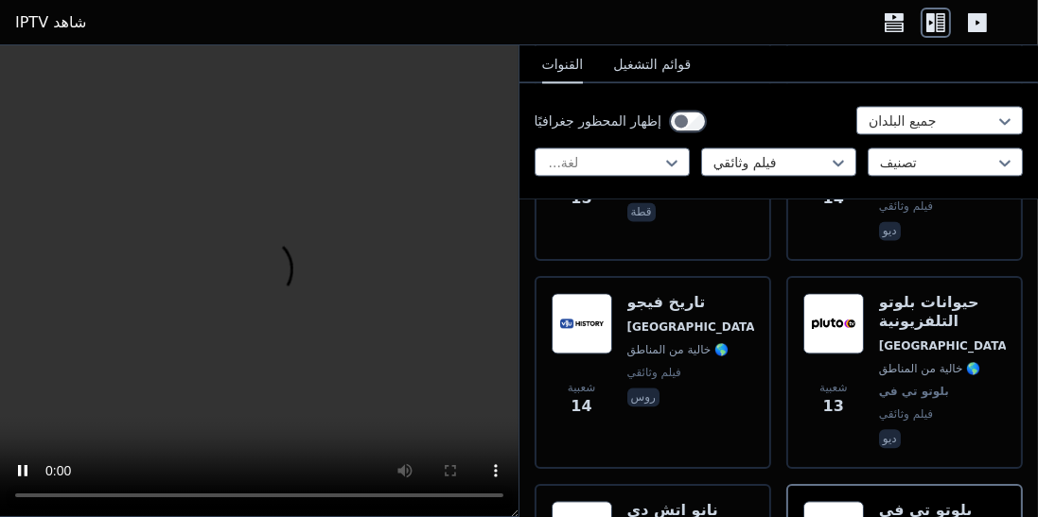
scroll to position [11492, 0]
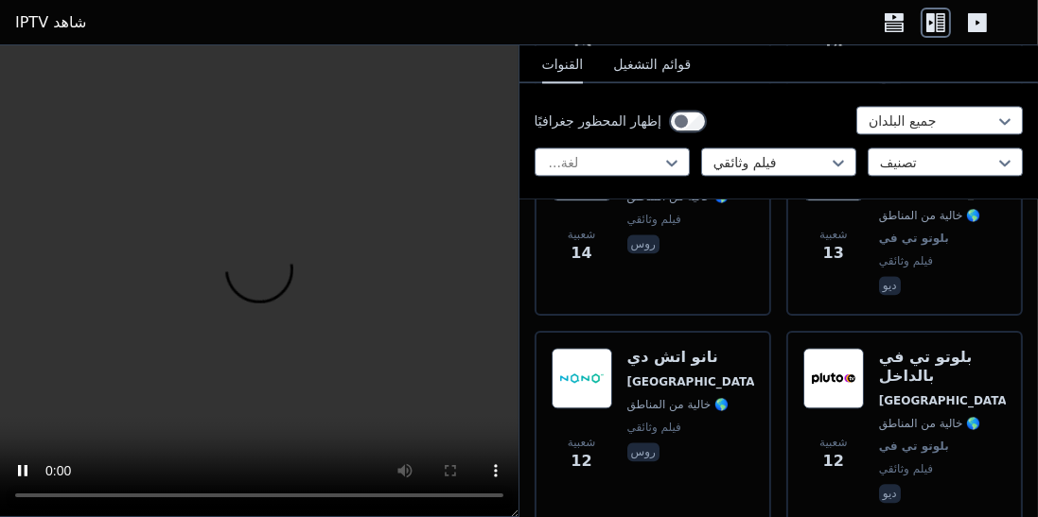
scroll to position [11651, 0]
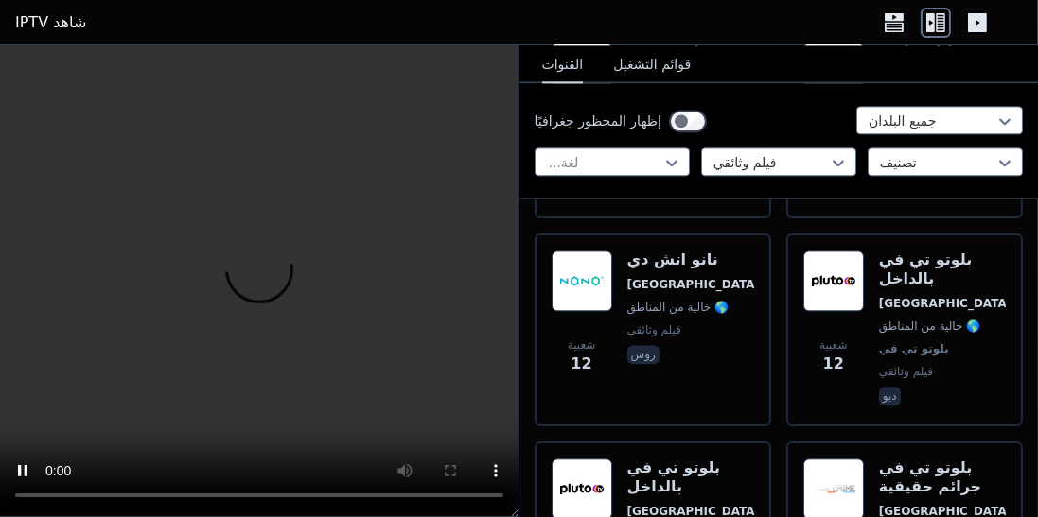
scroll to position [11755, 0]
